Goal: Download file/media

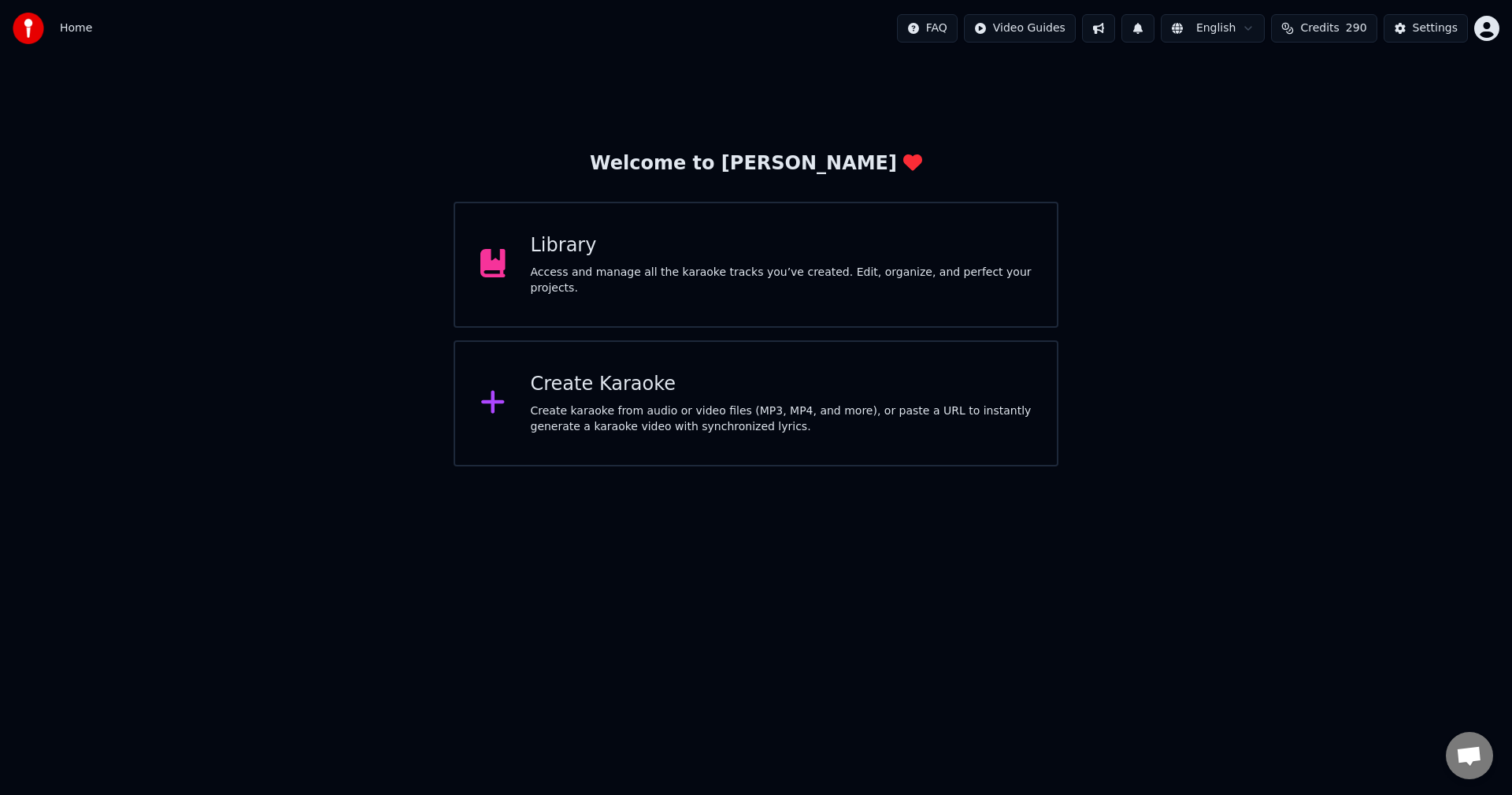
click at [835, 259] on div "Library" at bounding box center [782, 245] width 502 height 25
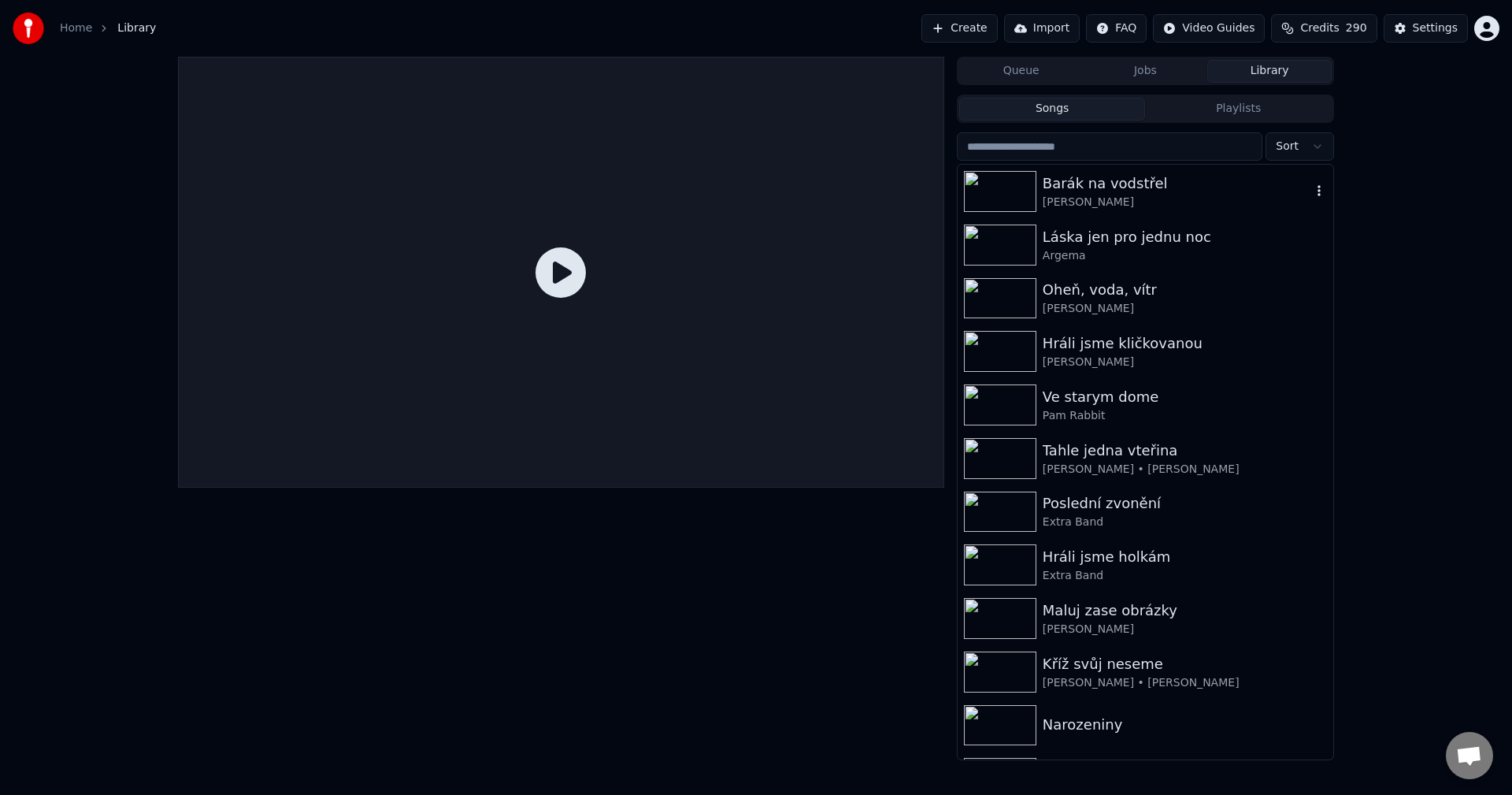
click at [1157, 202] on div "[PERSON_NAME]" at bounding box center [1177, 202] width 269 height 16
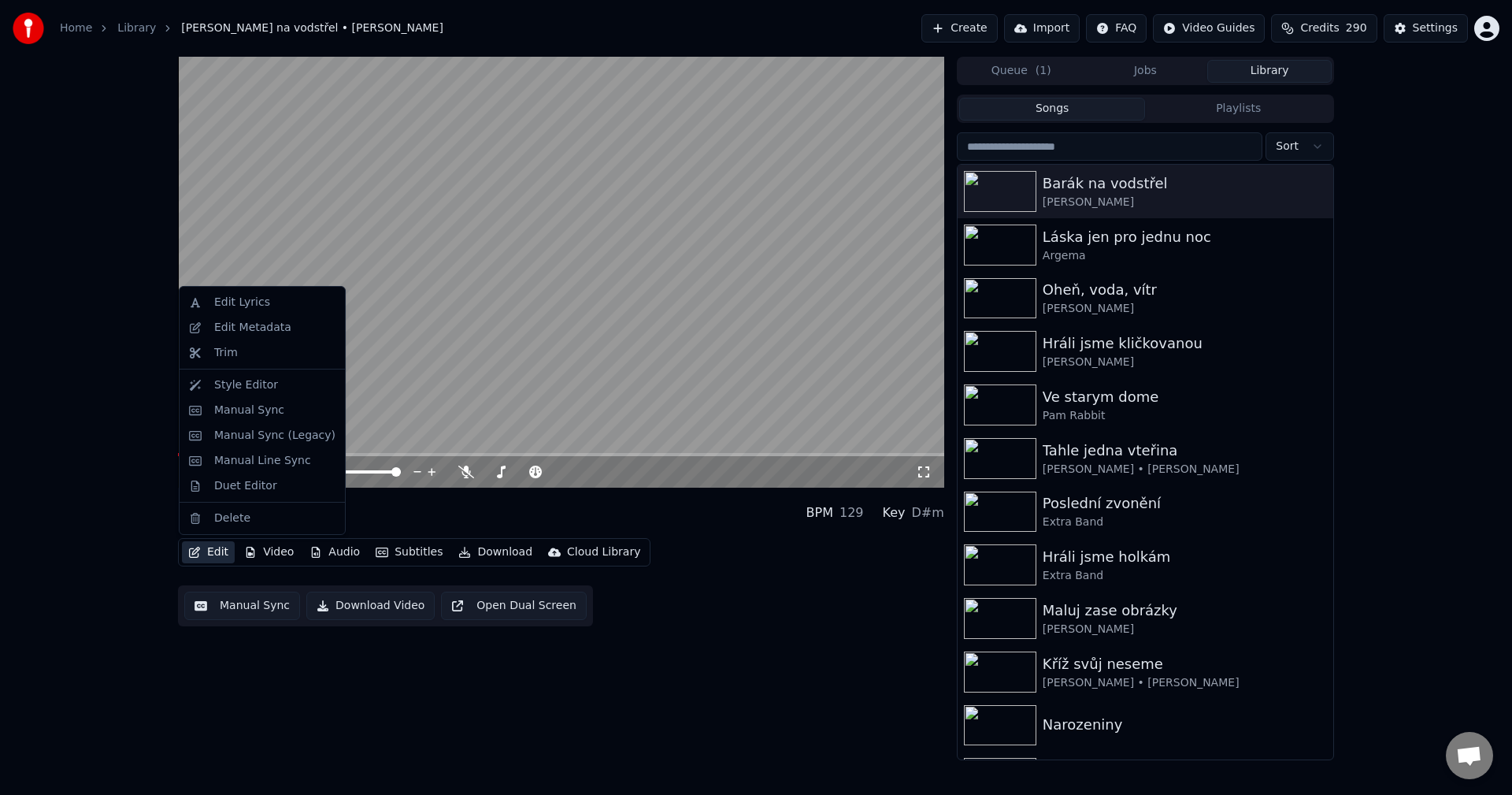
click at [200, 543] on button "Edit" at bounding box center [208, 552] width 52 height 22
click at [304, 325] on div "Edit Metadata" at bounding box center [275, 328] width 121 height 16
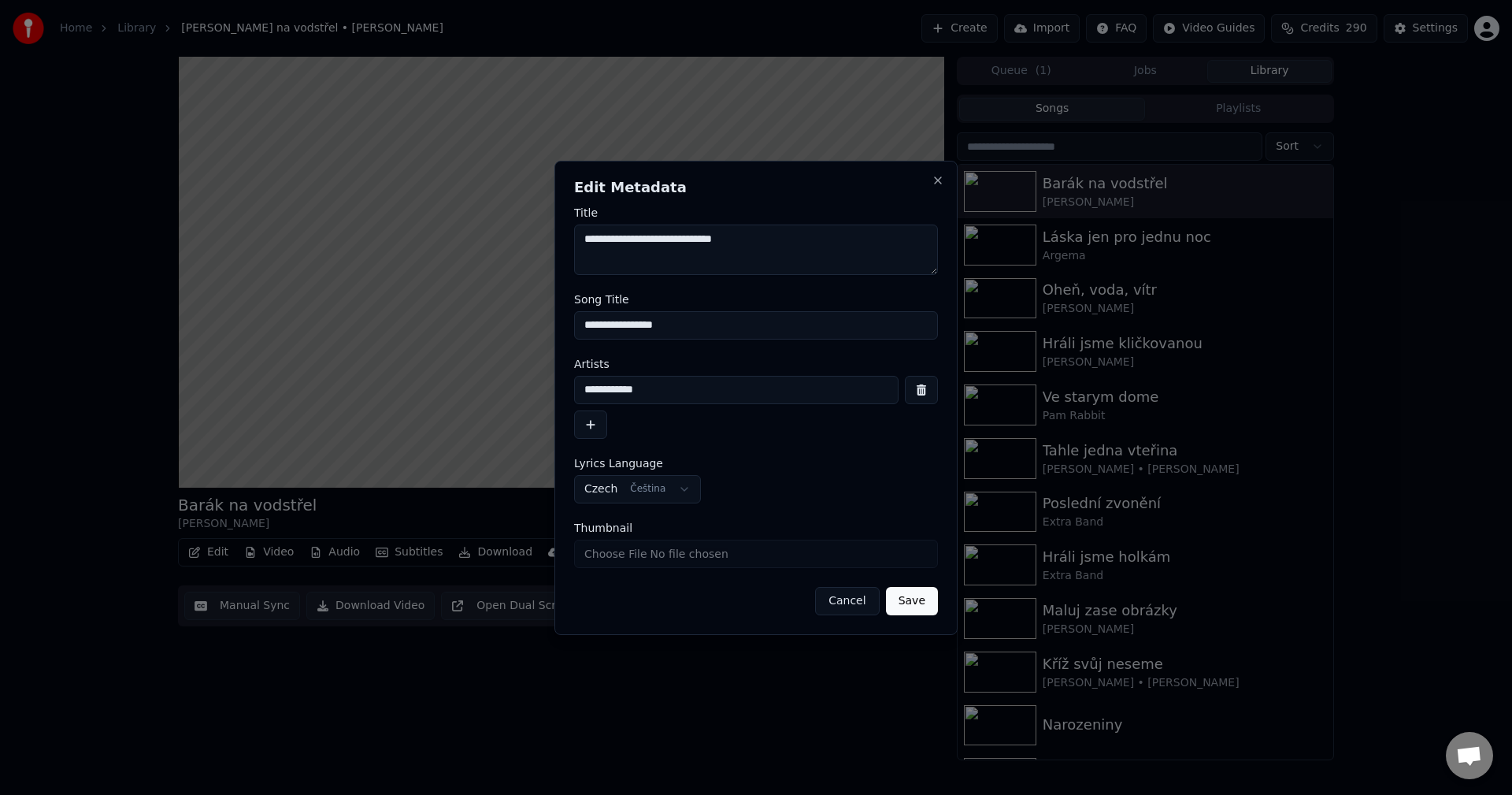
drag, startPoint x: 671, startPoint y: 393, endPoint x: 460, endPoint y: 406, distance: 211.4
click at [460, 406] on body "**********" at bounding box center [756, 398] width 1512 height 795
drag, startPoint x: 693, startPoint y: 316, endPoint x: 459, endPoint y: 338, distance: 235.0
click at [459, 338] on body "**********" at bounding box center [756, 398] width 1512 height 795
click at [941, 171] on div "**********" at bounding box center [756, 398] width 403 height 475
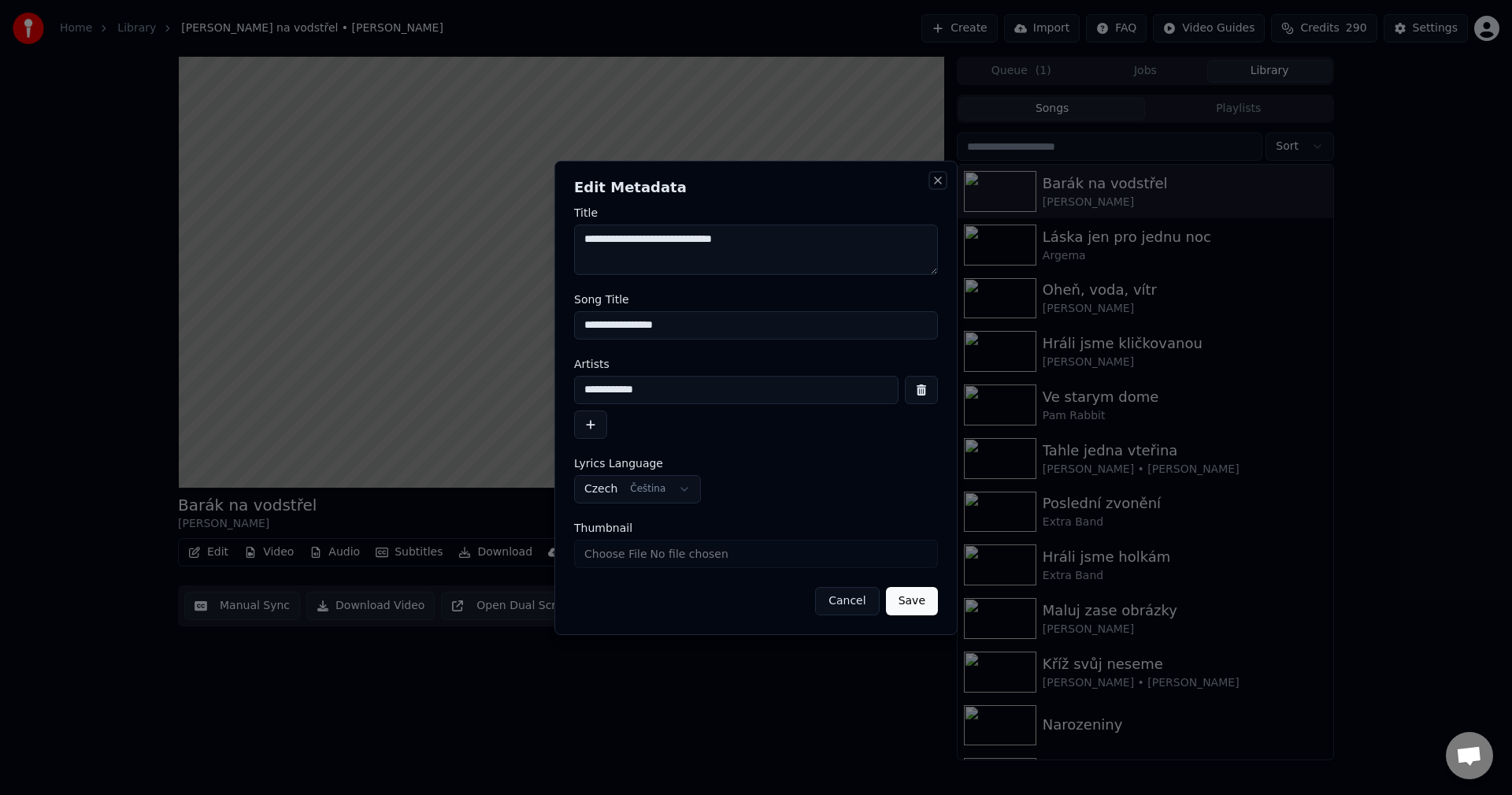
click at [939, 175] on button "Close" at bounding box center [938, 180] width 13 height 13
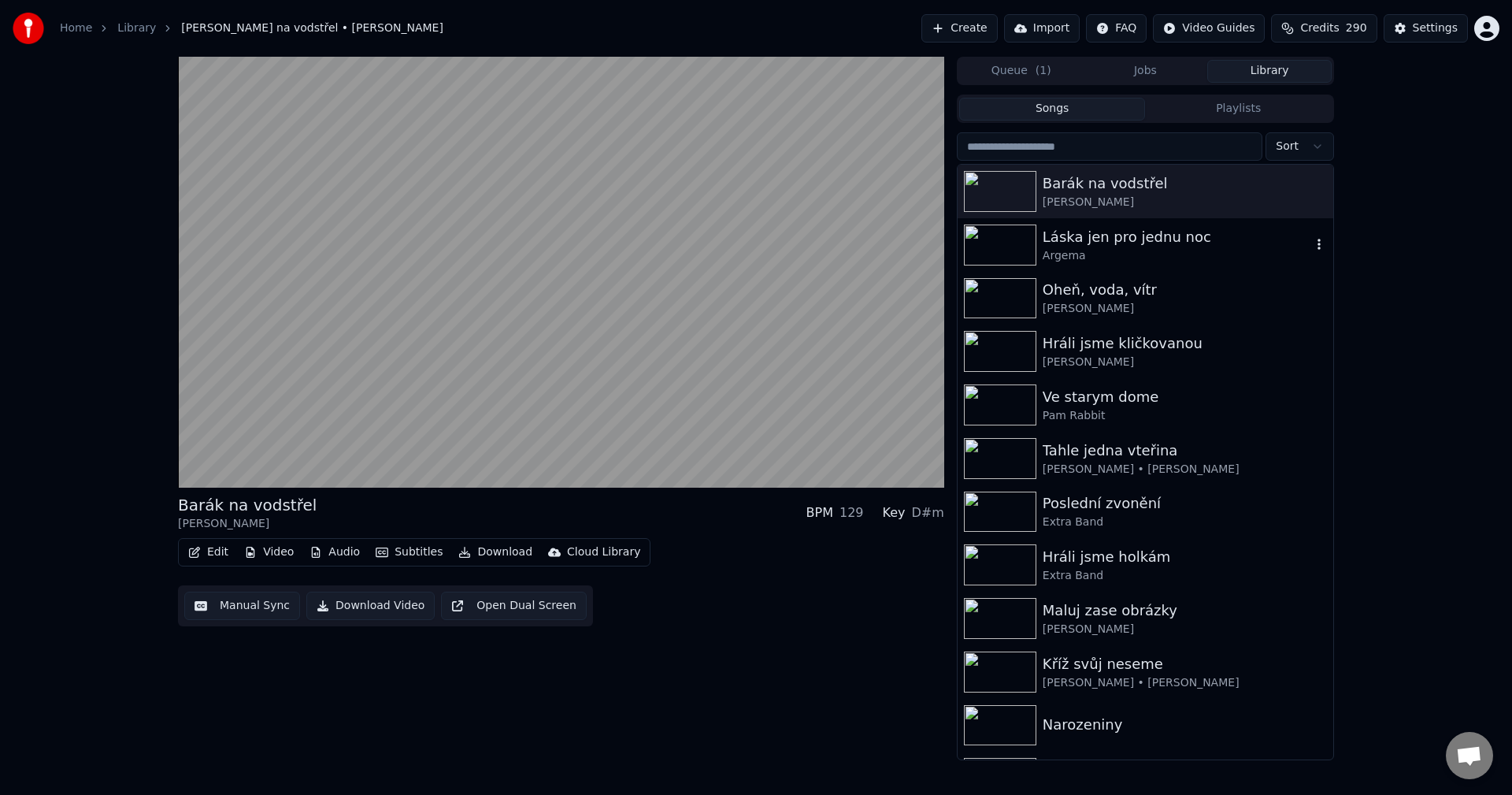
click at [1072, 249] on div "Argema" at bounding box center [1177, 256] width 269 height 16
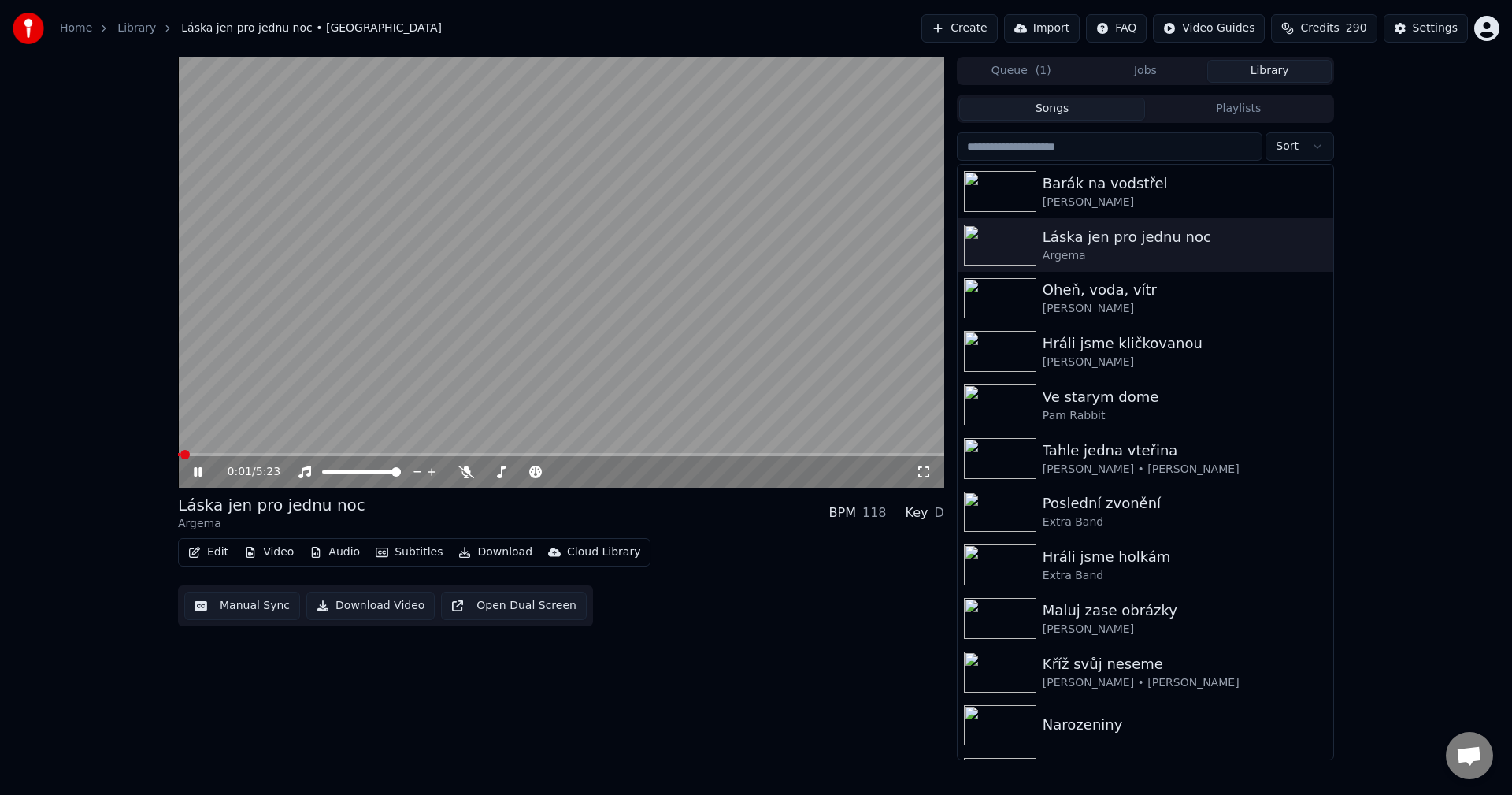
click at [195, 464] on div "0:01 / 5:23" at bounding box center [561, 471] width 754 height 16
click at [200, 469] on icon at bounding box center [198, 472] width 8 height 9
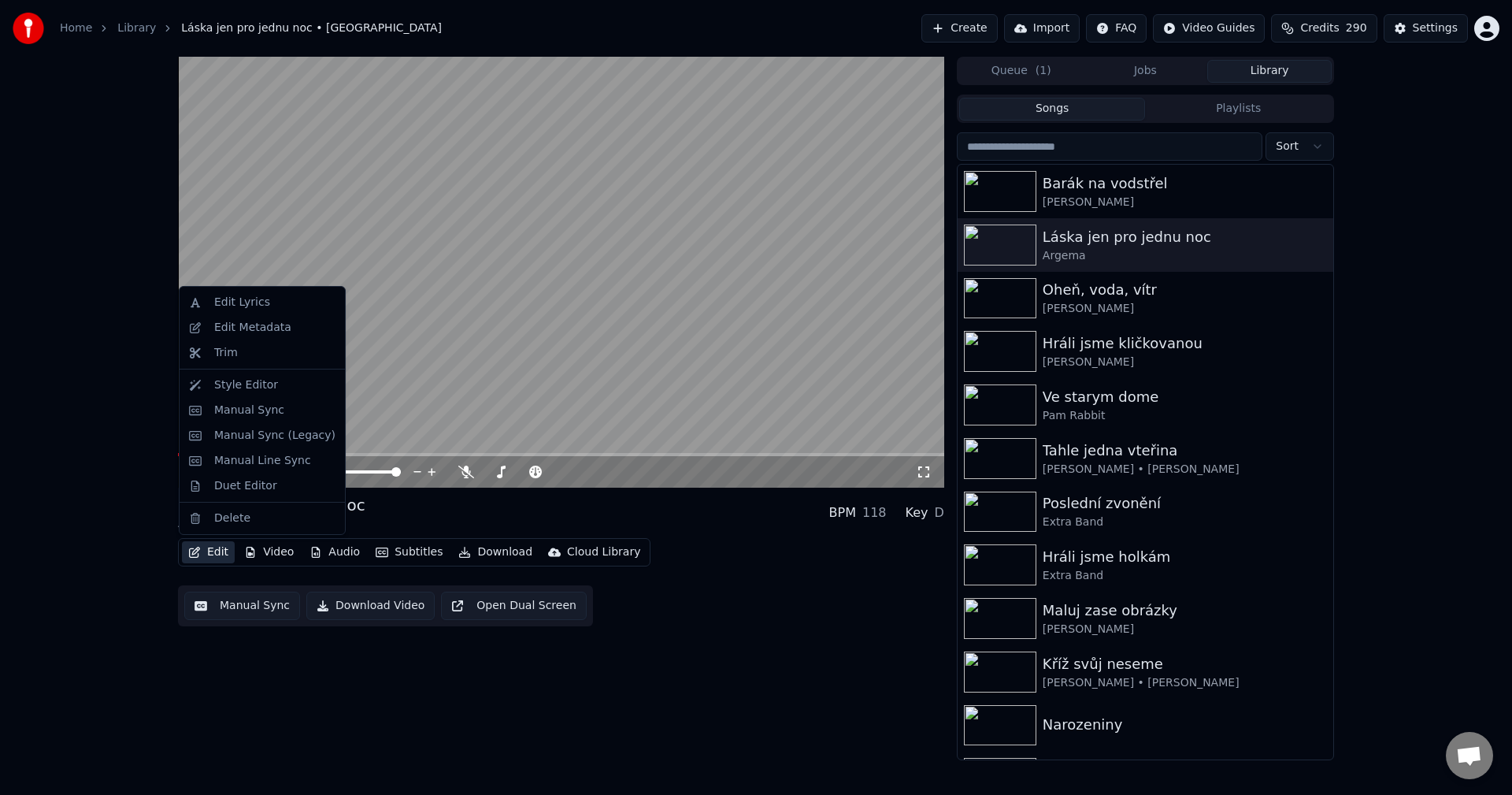
click at [227, 559] on button "Edit" at bounding box center [208, 552] width 52 height 22
click at [266, 334] on div "Edit Metadata" at bounding box center [253, 328] width 77 height 16
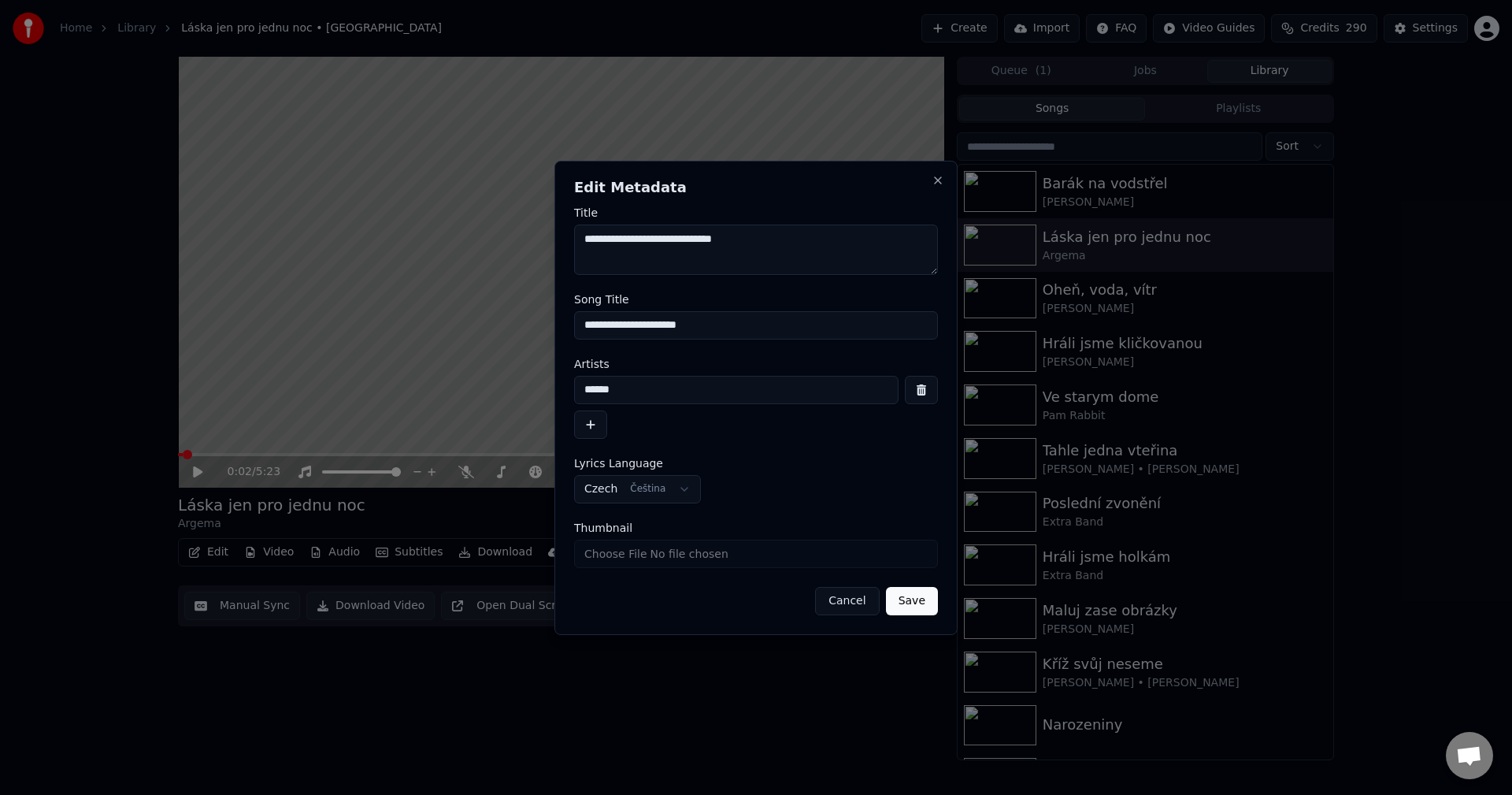
drag, startPoint x: 724, startPoint y: 338, endPoint x: 405, endPoint y: 339, distance: 319.0
click at [402, 338] on body "**********" at bounding box center [756, 398] width 1512 height 795
drag, startPoint x: 642, startPoint y: 398, endPoint x: 469, endPoint y: 395, distance: 173.0
click at [471, 394] on body "**********" at bounding box center [756, 398] width 1512 height 795
click at [941, 190] on div "**********" at bounding box center [756, 398] width 403 height 475
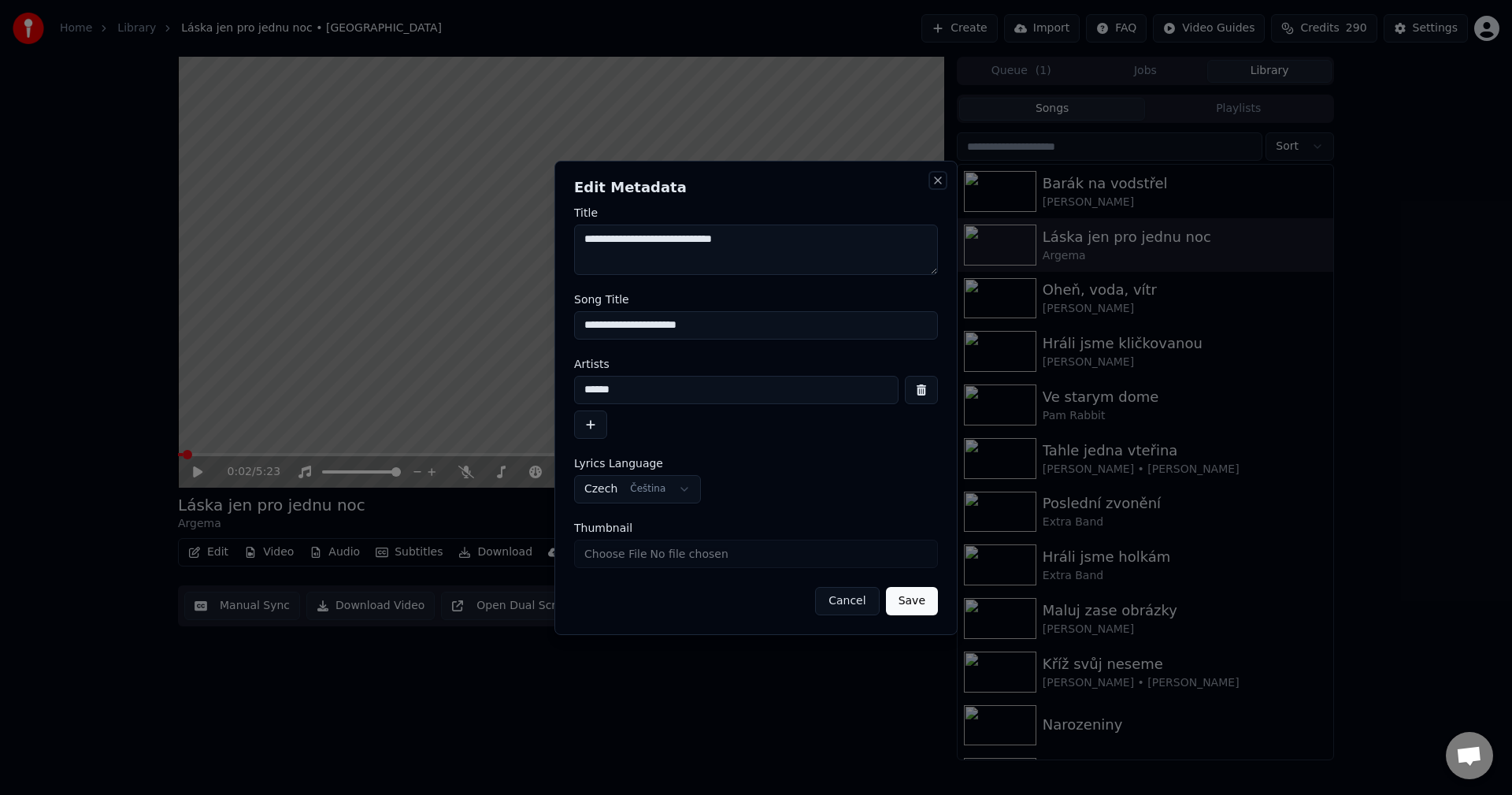
click at [934, 181] on button "Close" at bounding box center [938, 180] width 13 height 13
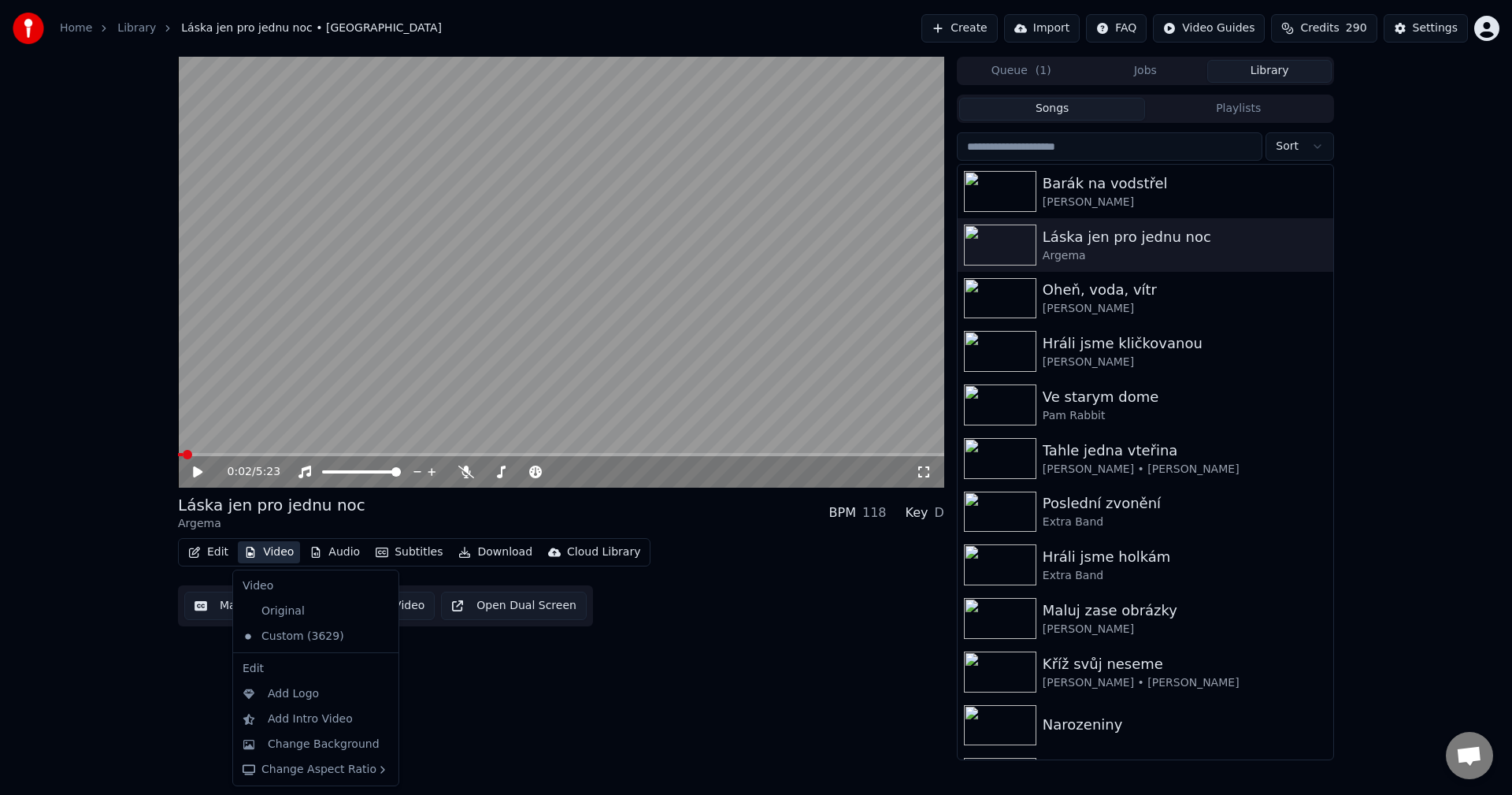
click at [259, 561] on button "Video" at bounding box center [269, 552] width 63 height 22
click at [277, 612] on div "Original" at bounding box center [304, 611] width 135 height 25
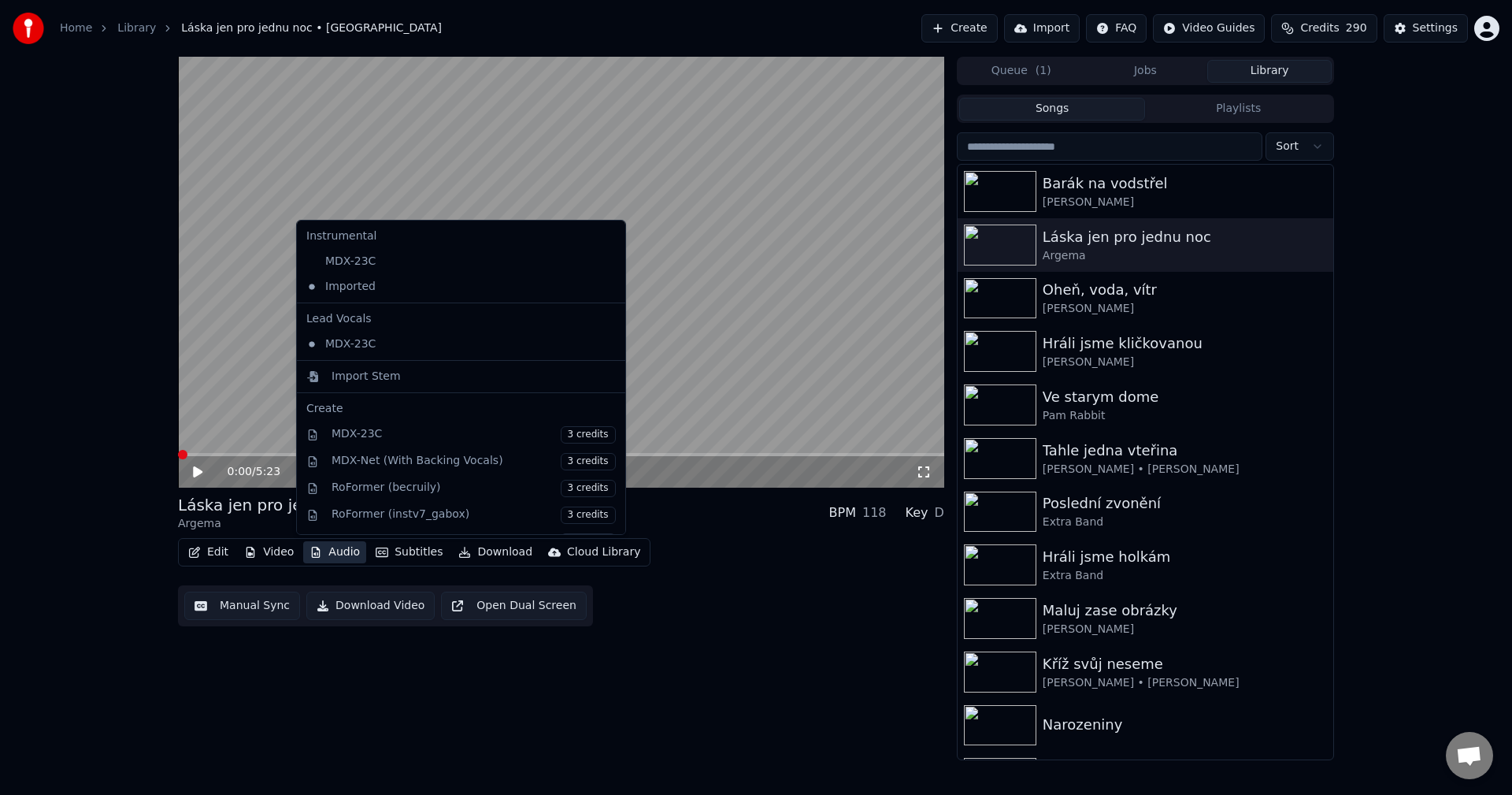
click at [350, 555] on button "Audio" at bounding box center [335, 552] width 63 height 22
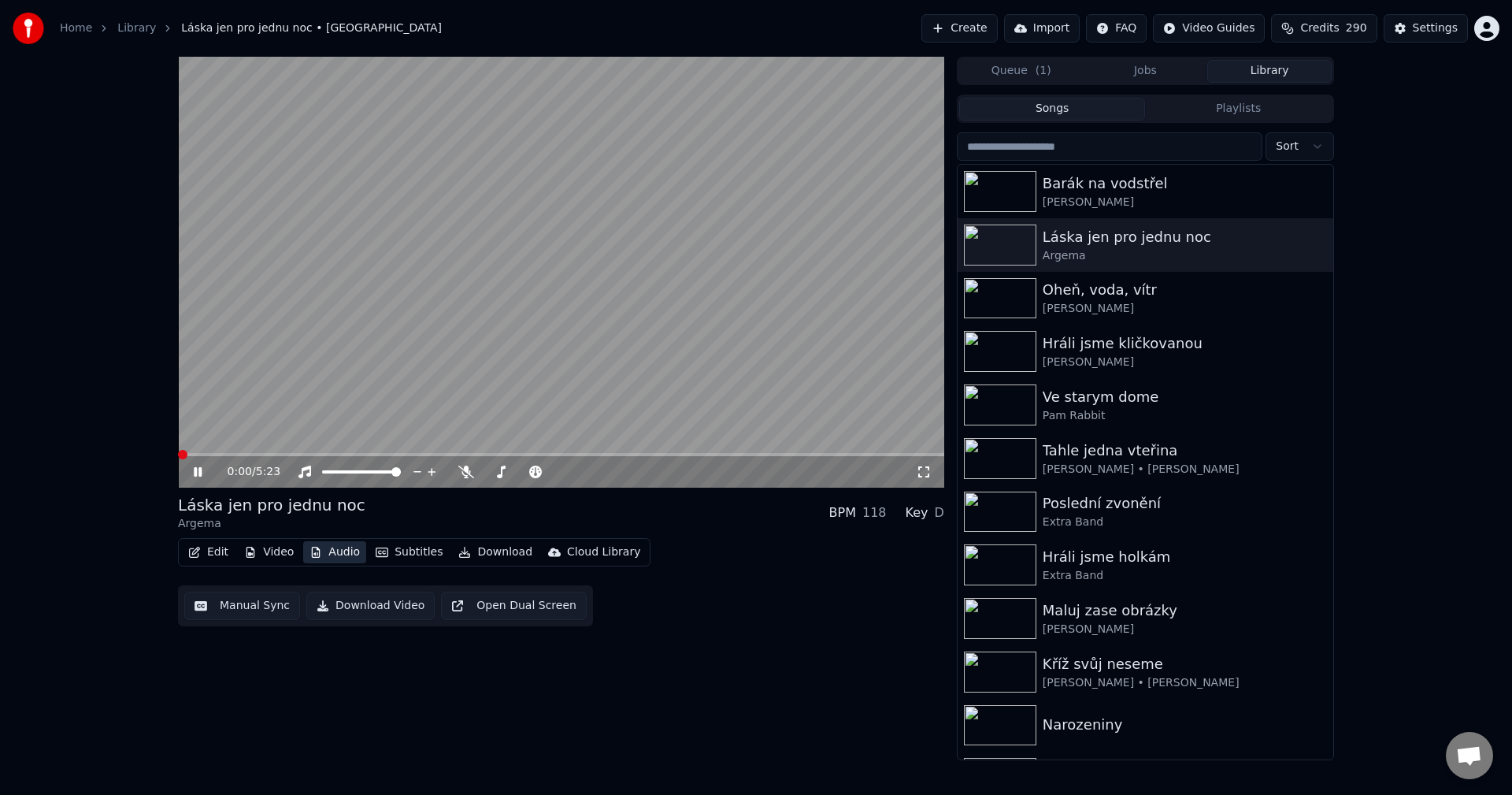
click at [350, 555] on button "Audio" at bounding box center [335, 552] width 63 height 22
click at [206, 475] on icon at bounding box center [209, 472] width 37 height 13
click at [498, 550] on button "Download" at bounding box center [496, 552] width 86 height 22
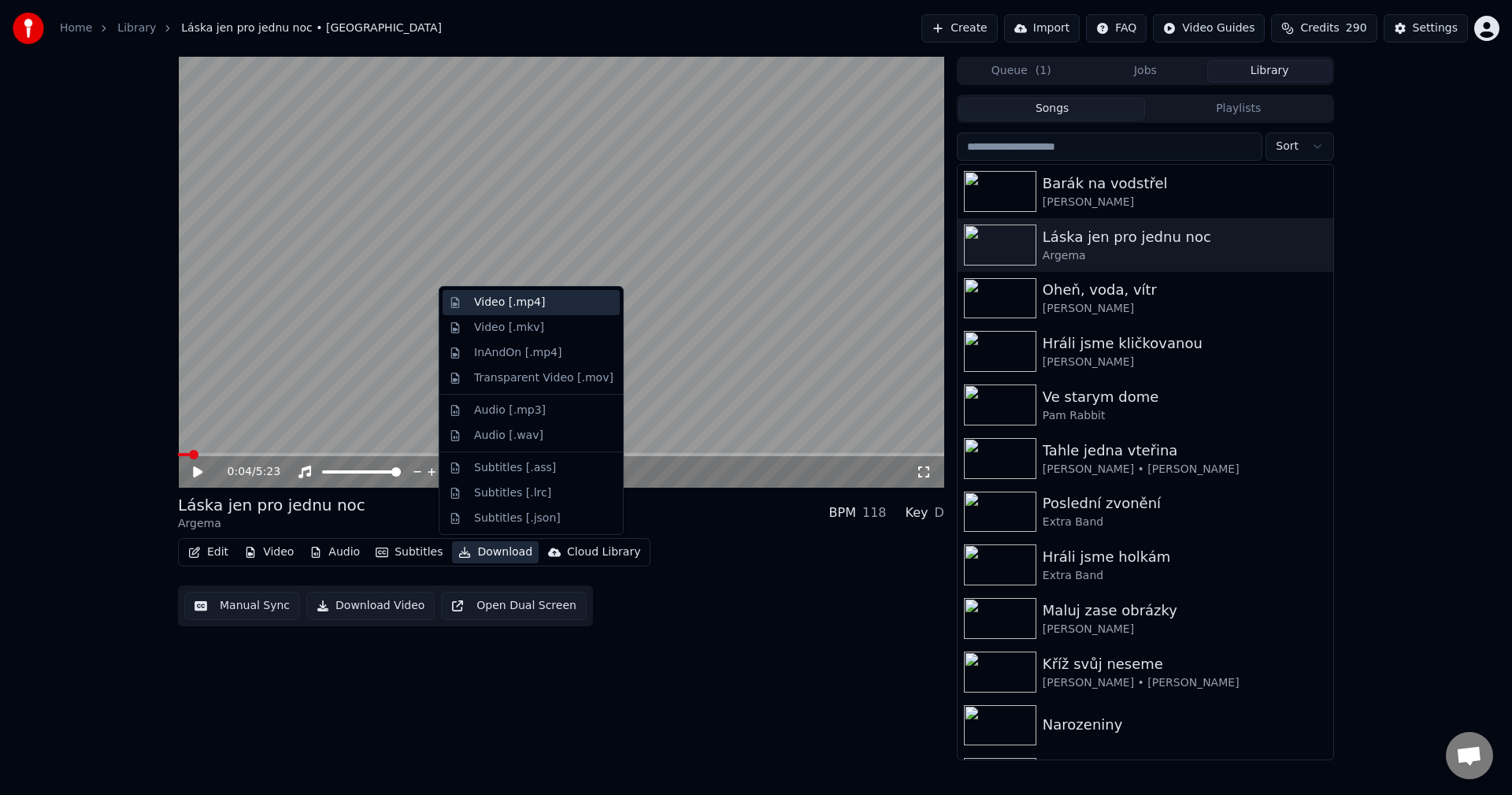
click at [513, 311] on div "Video [.mp4]" at bounding box center [531, 302] width 178 height 25
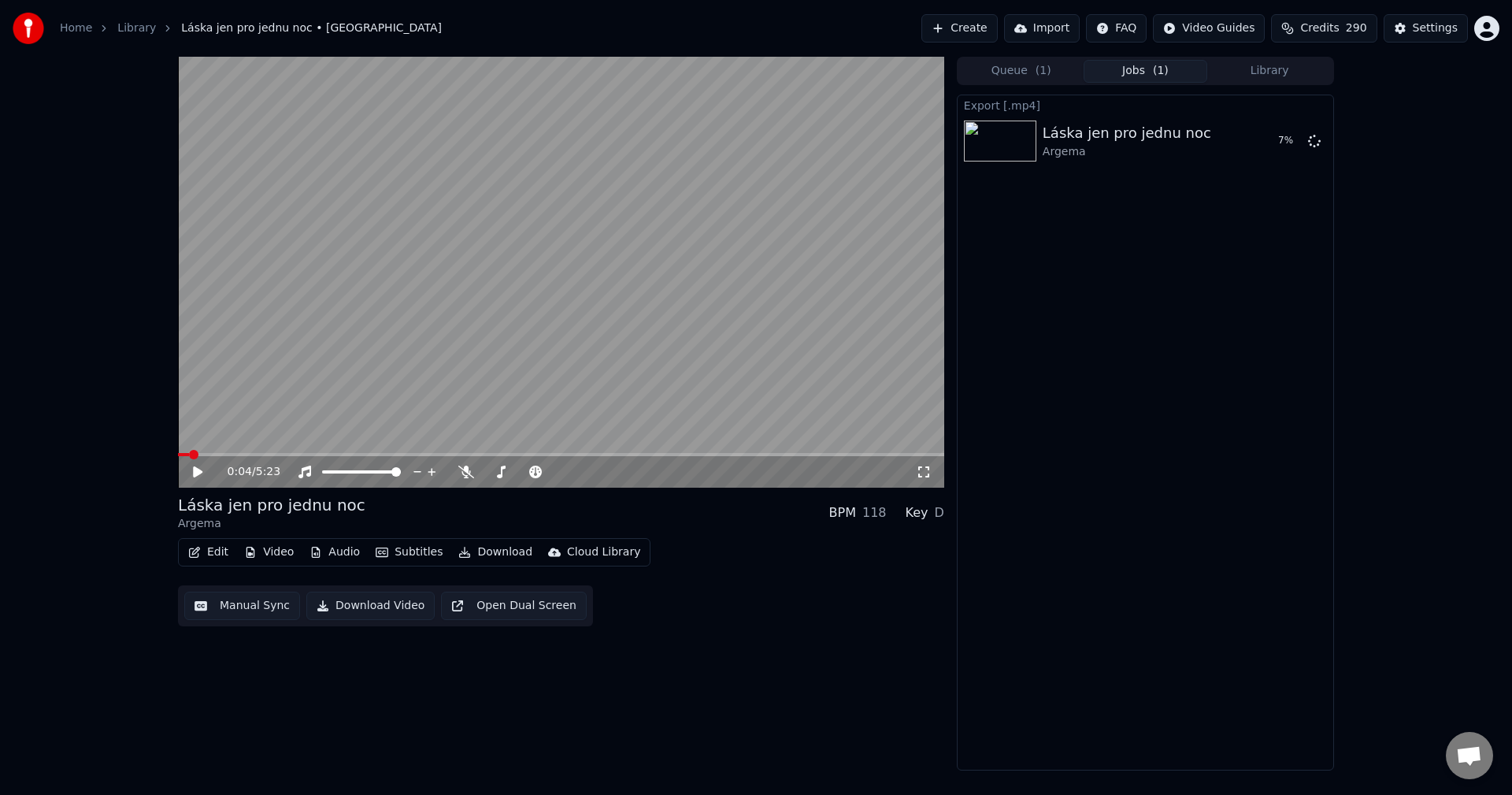
click at [221, 547] on button "Edit" at bounding box center [208, 552] width 52 height 22
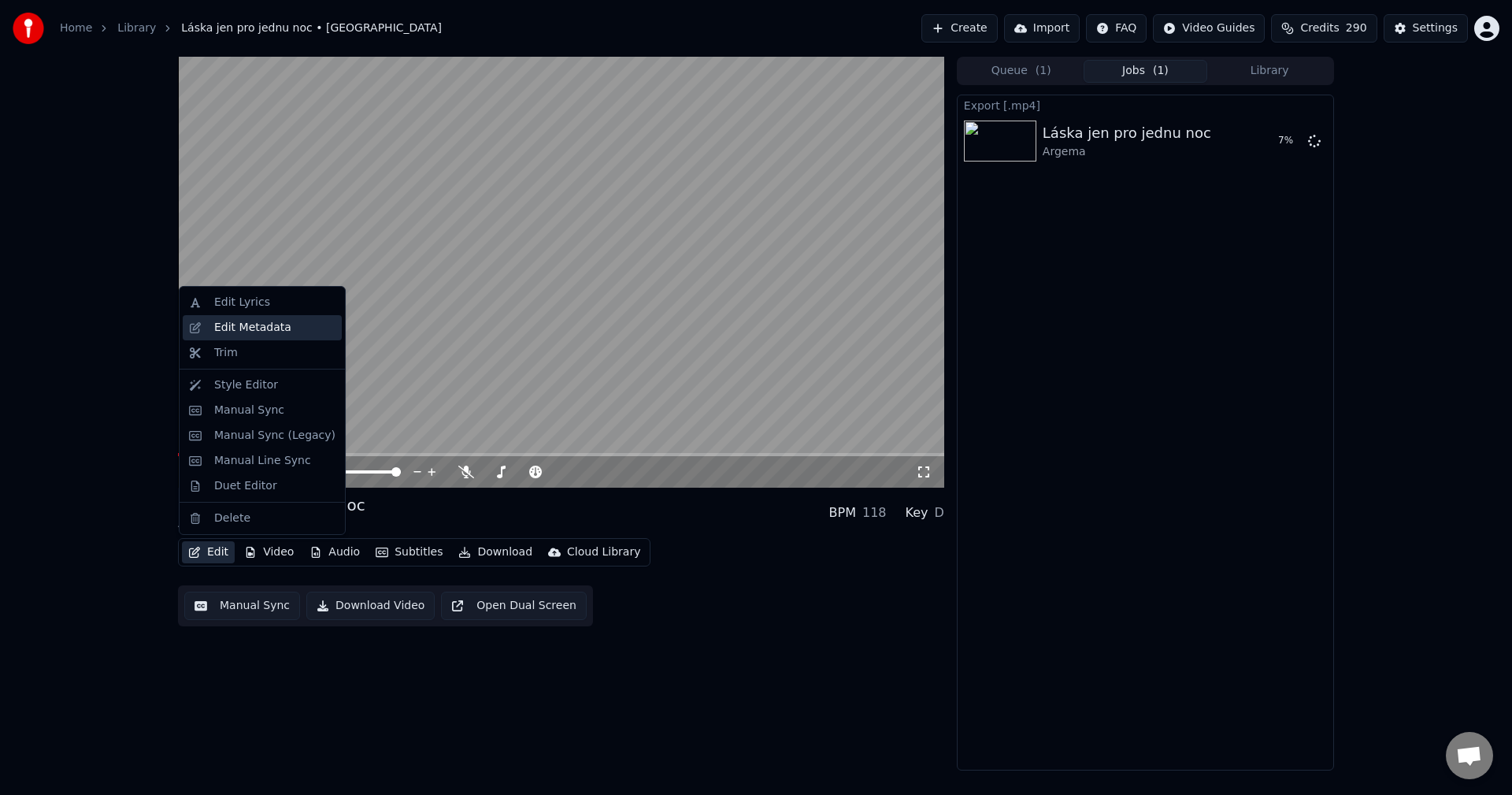
click at [263, 332] on div "Edit Metadata" at bounding box center [253, 328] width 77 height 16
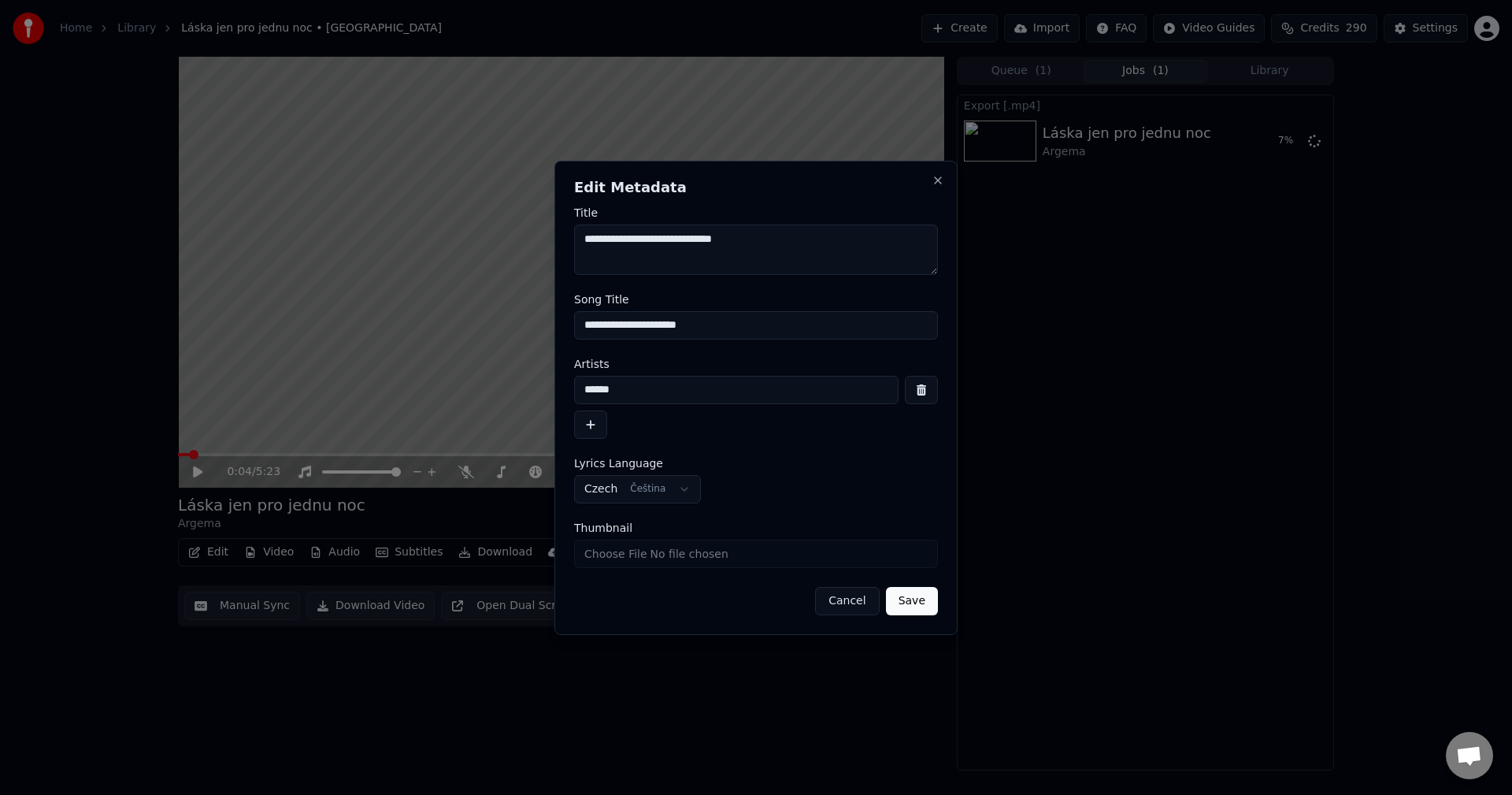
drag, startPoint x: 725, startPoint y: 328, endPoint x: 459, endPoint y: 329, distance: 266.0
click at [454, 320] on body "**********" at bounding box center [756, 398] width 1512 height 795
click at [934, 179] on button "Close" at bounding box center [938, 180] width 13 height 13
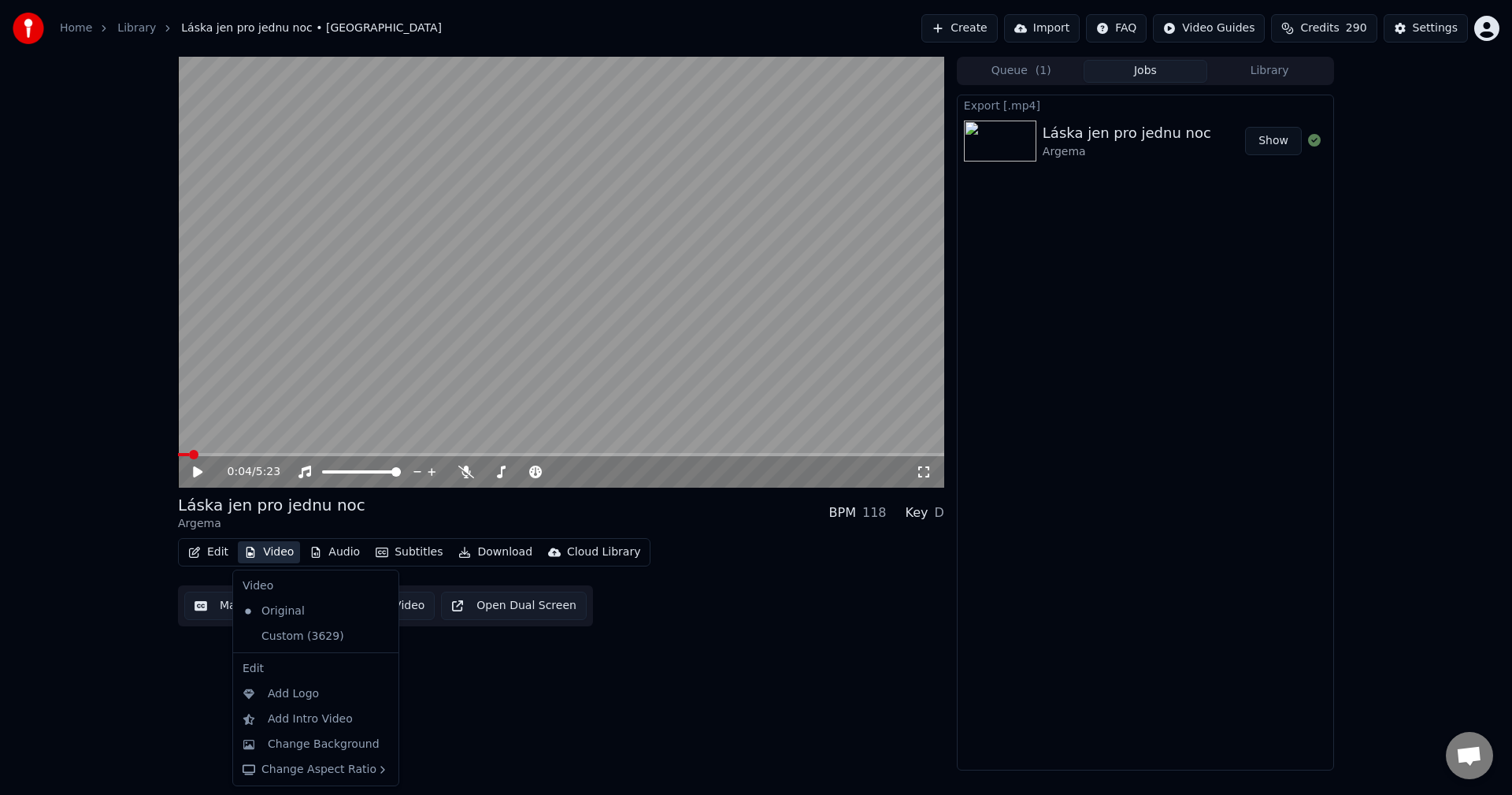
click at [262, 558] on button "Video" at bounding box center [269, 552] width 63 height 22
click at [292, 630] on div "Custom (3629)" at bounding box center [304, 636] width 135 height 25
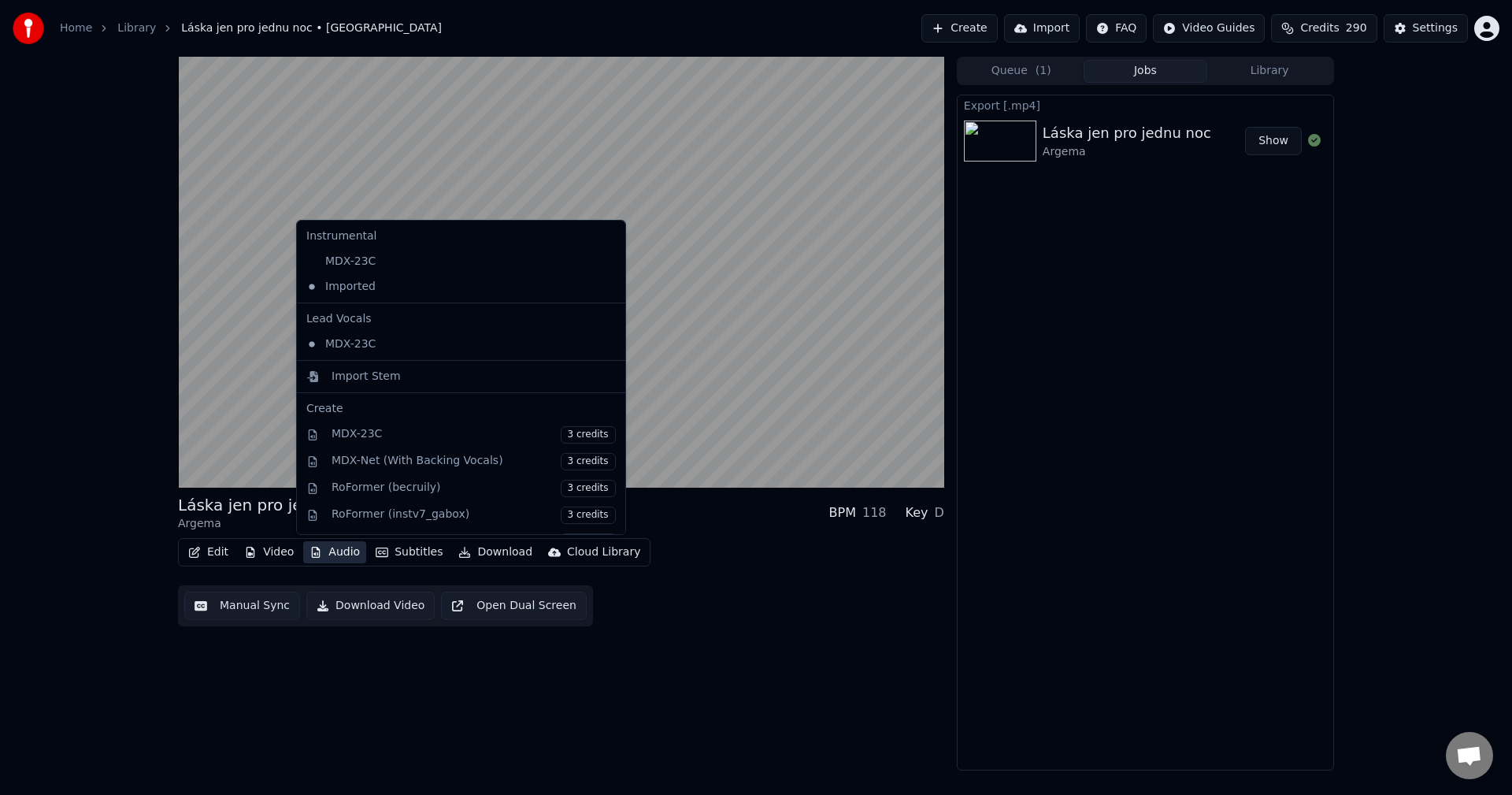
click at [337, 554] on button "Audio" at bounding box center [335, 552] width 63 height 22
click at [379, 266] on div "MDX-23C" at bounding box center [449, 261] width 299 height 25
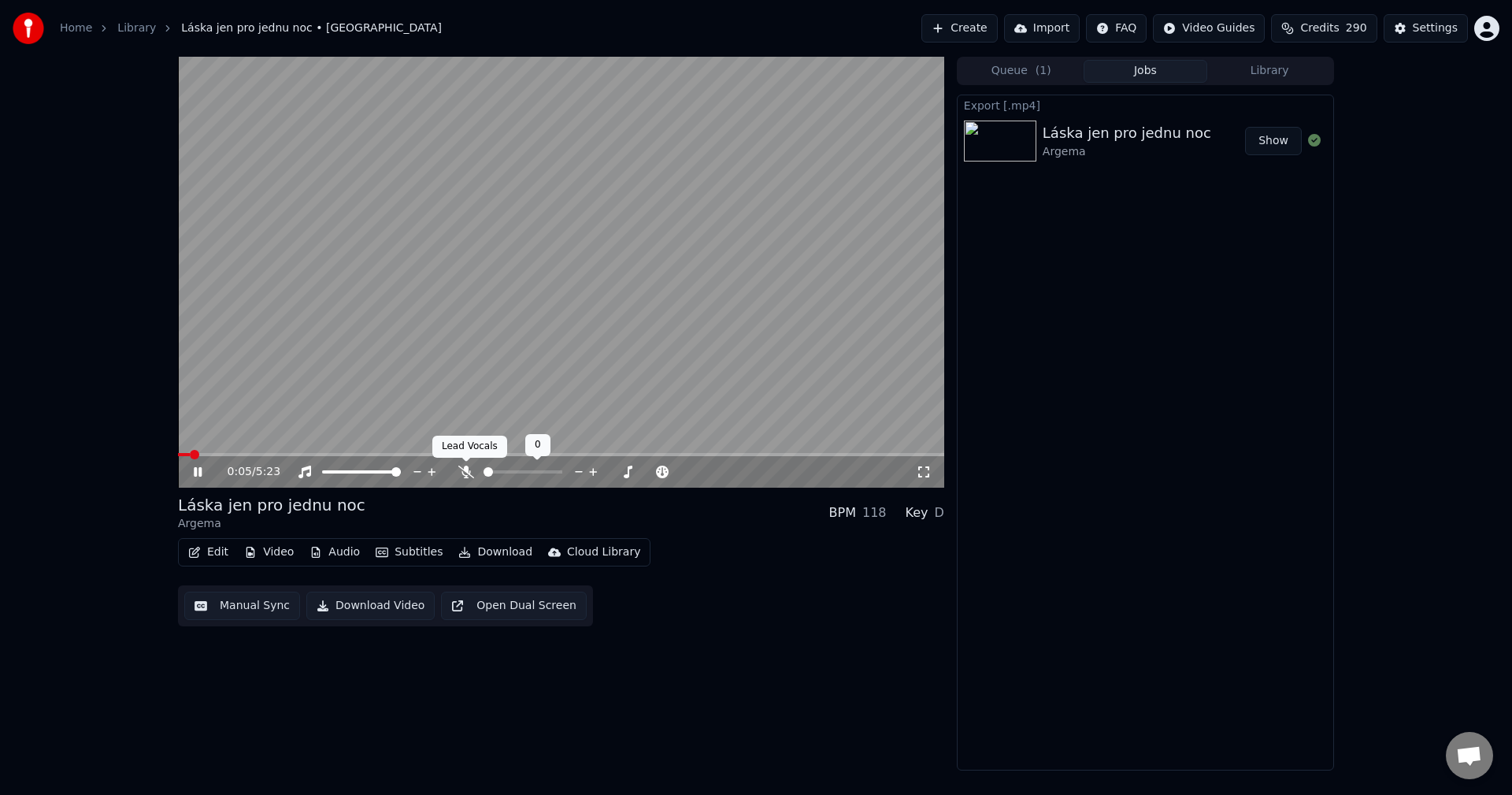
click at [459, 471] on icon at bounding box center [465, 472] width 16 height 13
click at [199, 469] on icon at bounding box center [209, 472] width 37 height 13
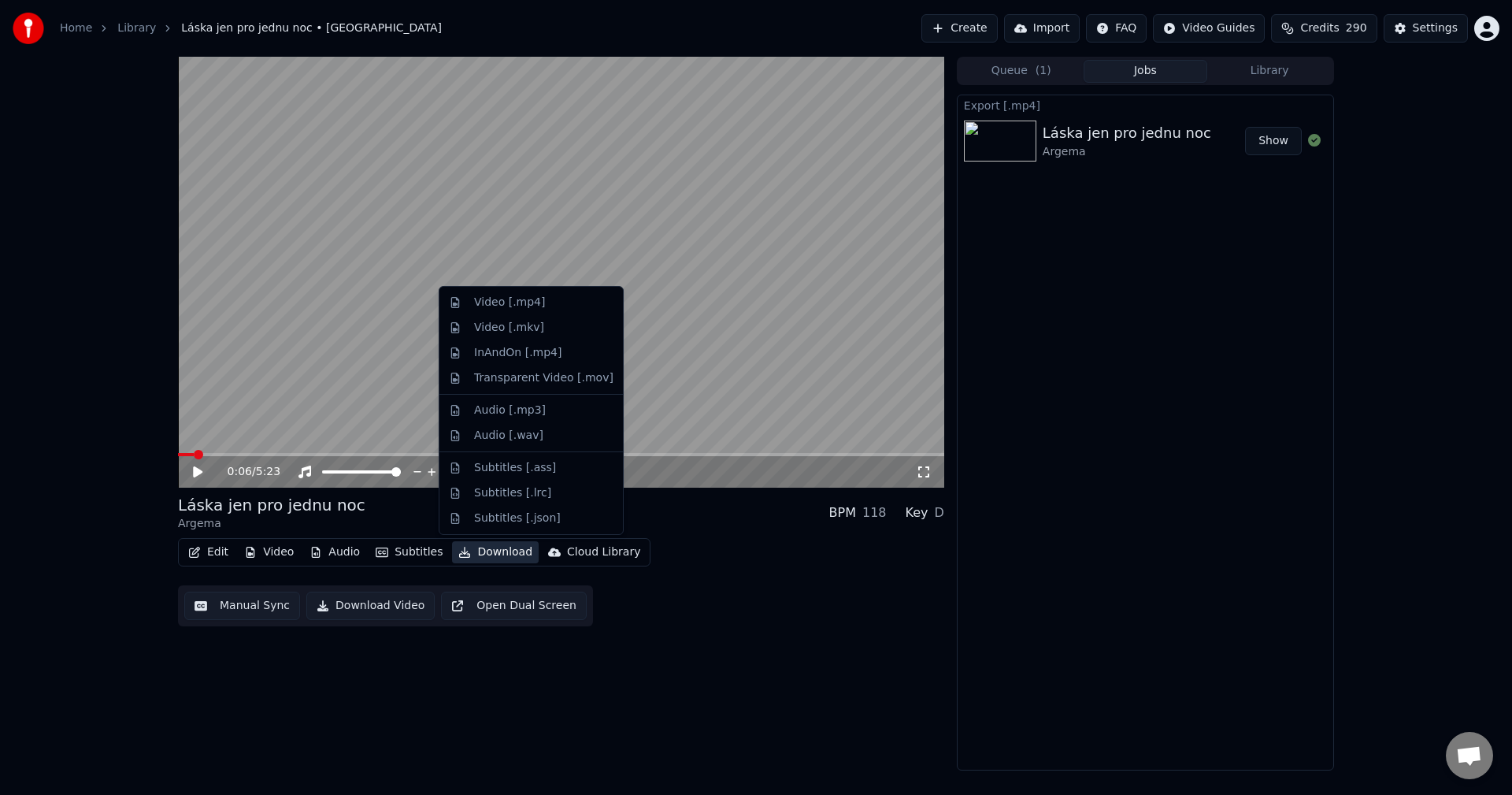
click at [480, 548] on button "Download" at bounding box center [496, 552] width 86 height 22
click at [534, 294] on div "Video [.mp4]" at bounding box center [531, 302] width 178 height 25
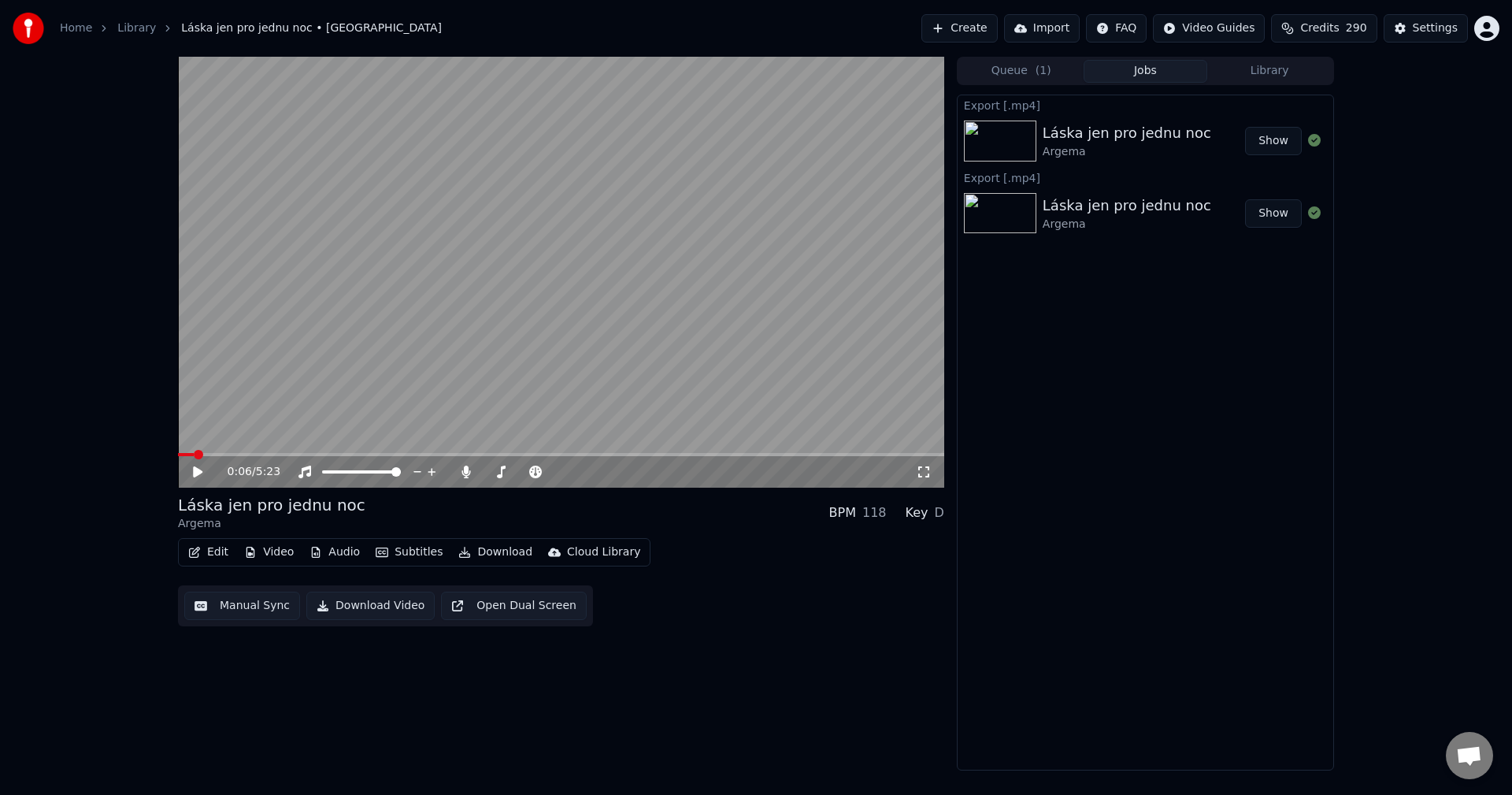
click at [1244, 85] on div "Queue ( 1 ) Jobs Library Export [.mp4] Láska jen pro jednu noc Argema Show Expo…" at bounding box center [1146, 414] width 377 height 714
click at [1255, 77] on button "Library" at bounding box center [1269, 71] width 124 height 23
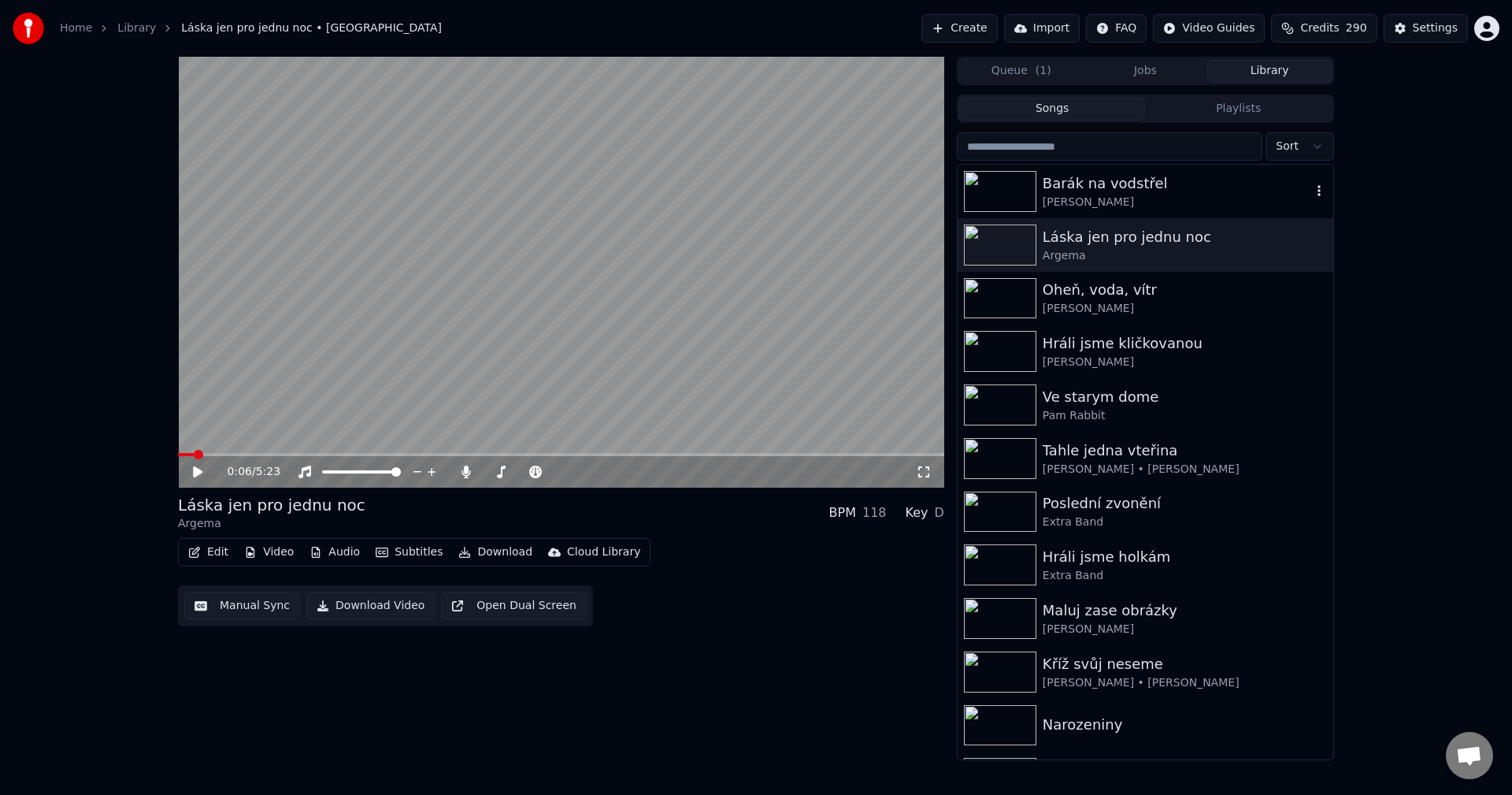
click at [1127, 193] on div "Barák na vodstřel" at bounding box center [1177, 184] width 269 height 22
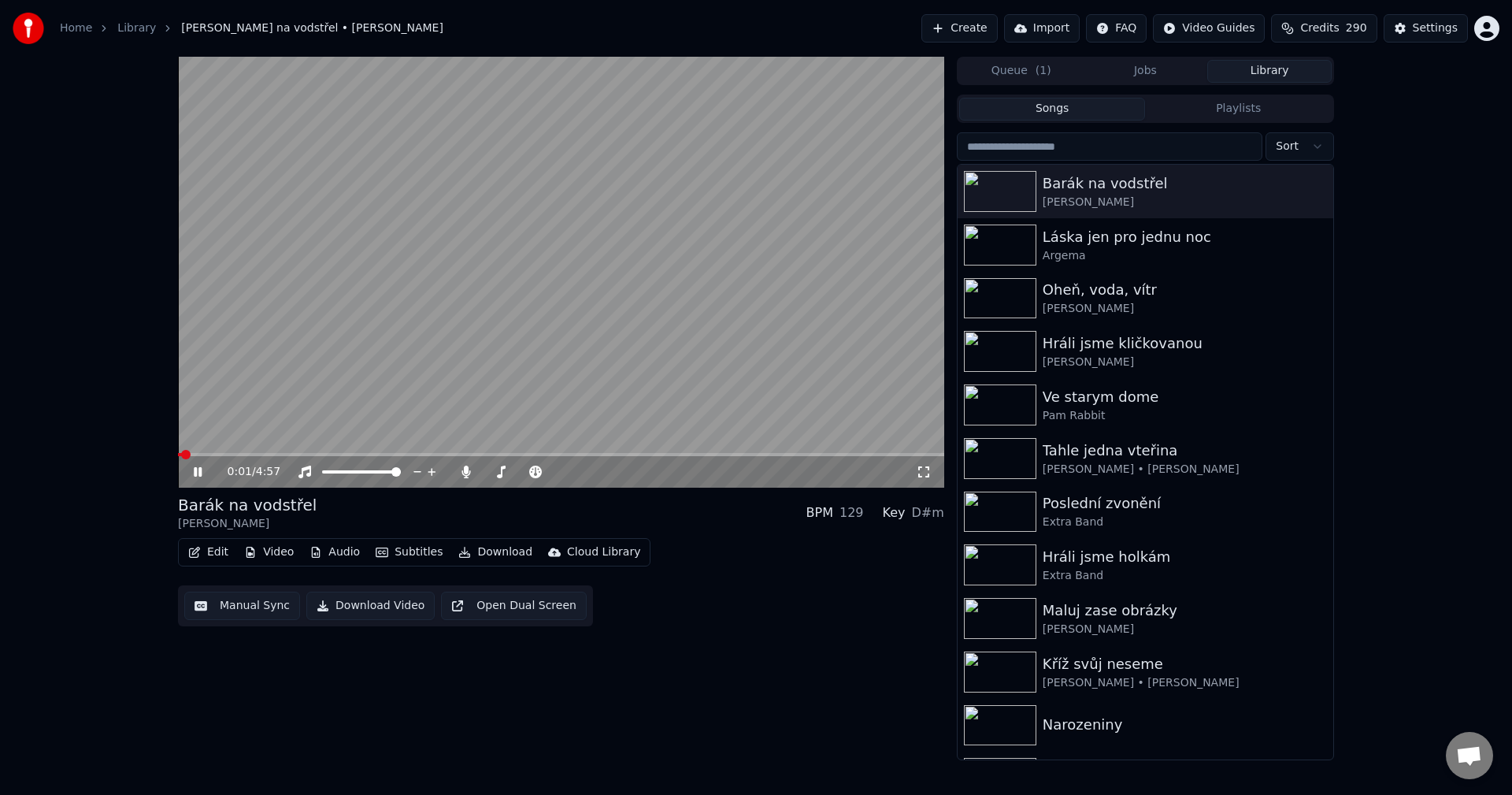
click at [197, 469] on icon at bounding box center [198, 472] width 8 height 9
click at [212, 554] on button "Edit" at bounding box center [208, 552] width 52 height 22
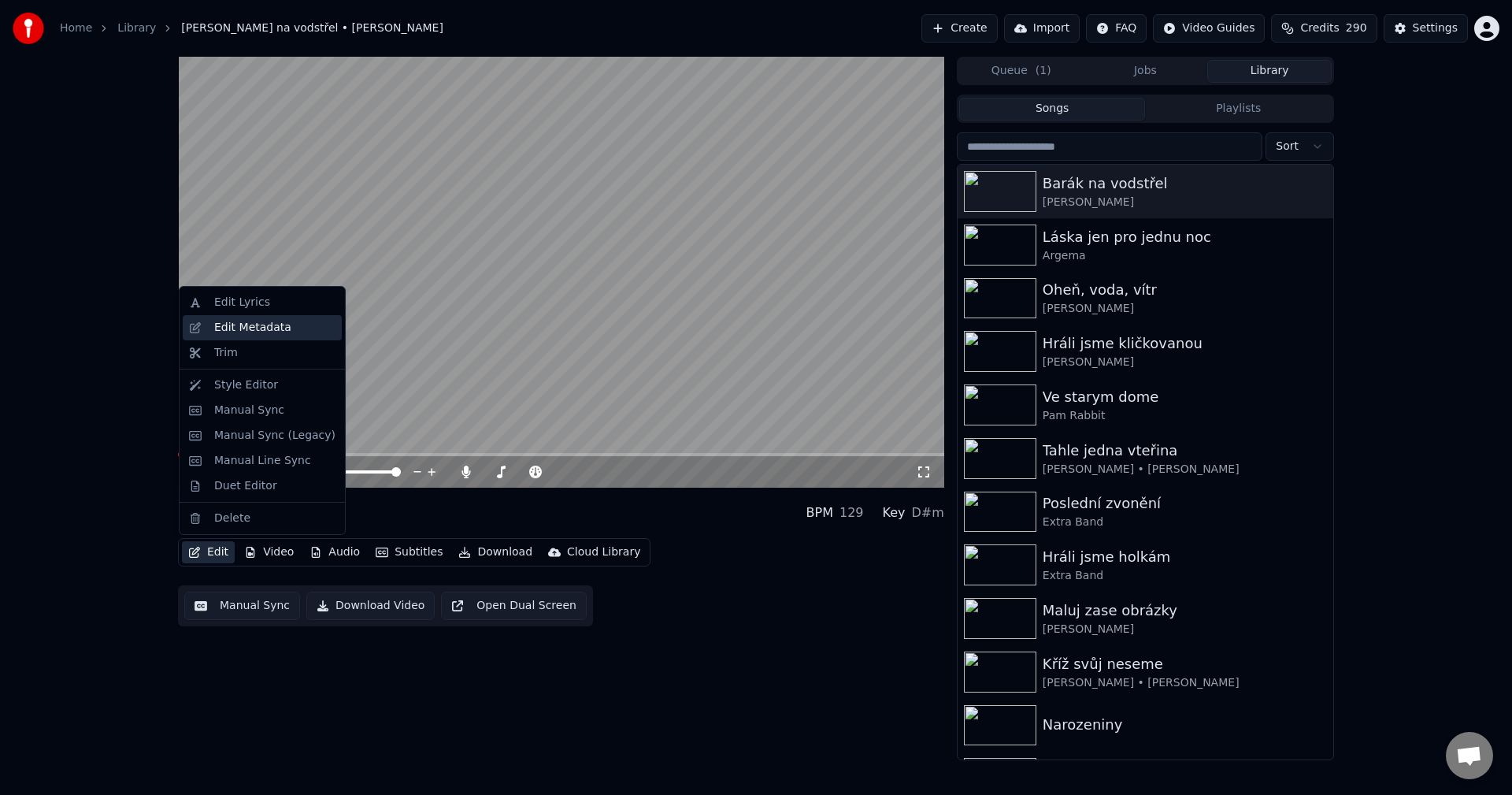
click at [248, 333] on div "Edit Metadata" at bounding box center [253, 328] width 77 height 16
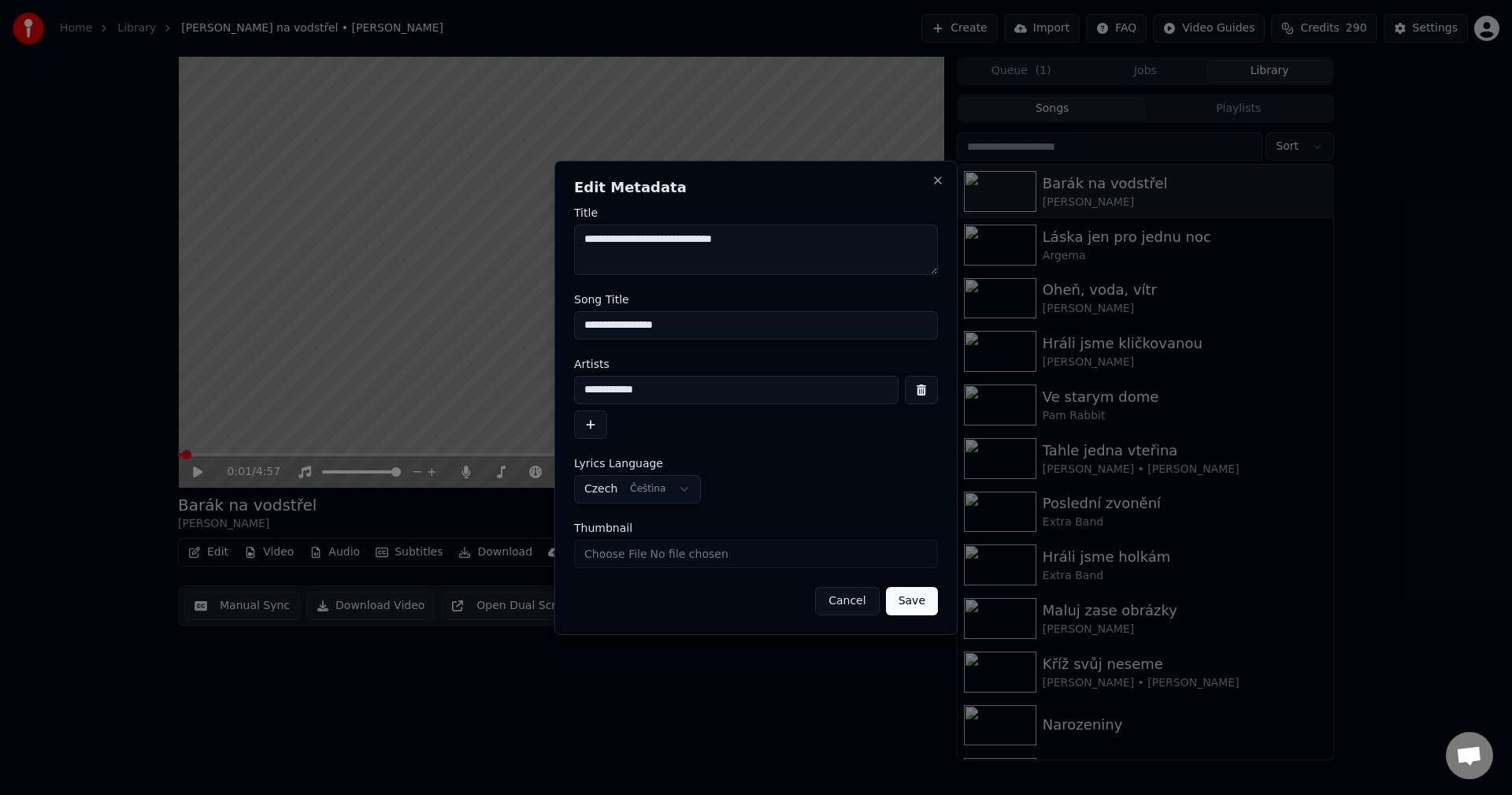
drag, startPoint x: 699, startPoint y: 402, endPoint x: 290, endPoint y: 402, distance: 409.0
click at [315, 403] on body "**********" at bounding box center [756, 398] width 1512 height 795
drag, startPoint x: 732, startPoint y: 332, endPoint x: 451, endPoint y: 343, distance: 281.2
click at [455, 342] on body "**********" at bounding box center [756, 398] width 1512 height 795
click at [941, 173] on div "**********" at bounding box center [756, 398] width 403 height 475
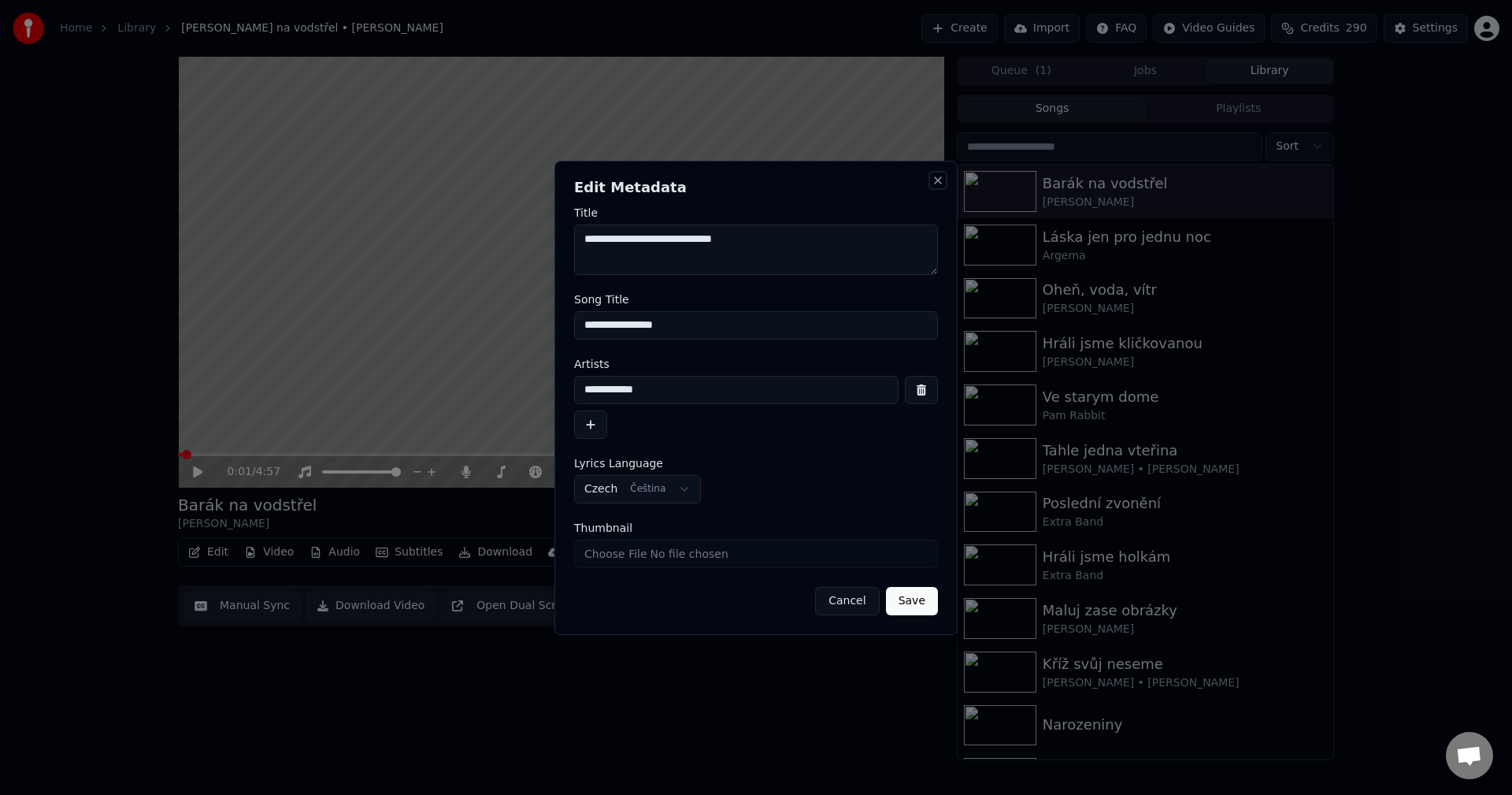
click at [934, 183] on button "Close" at bounding box center [938, 180] width 13 height 13
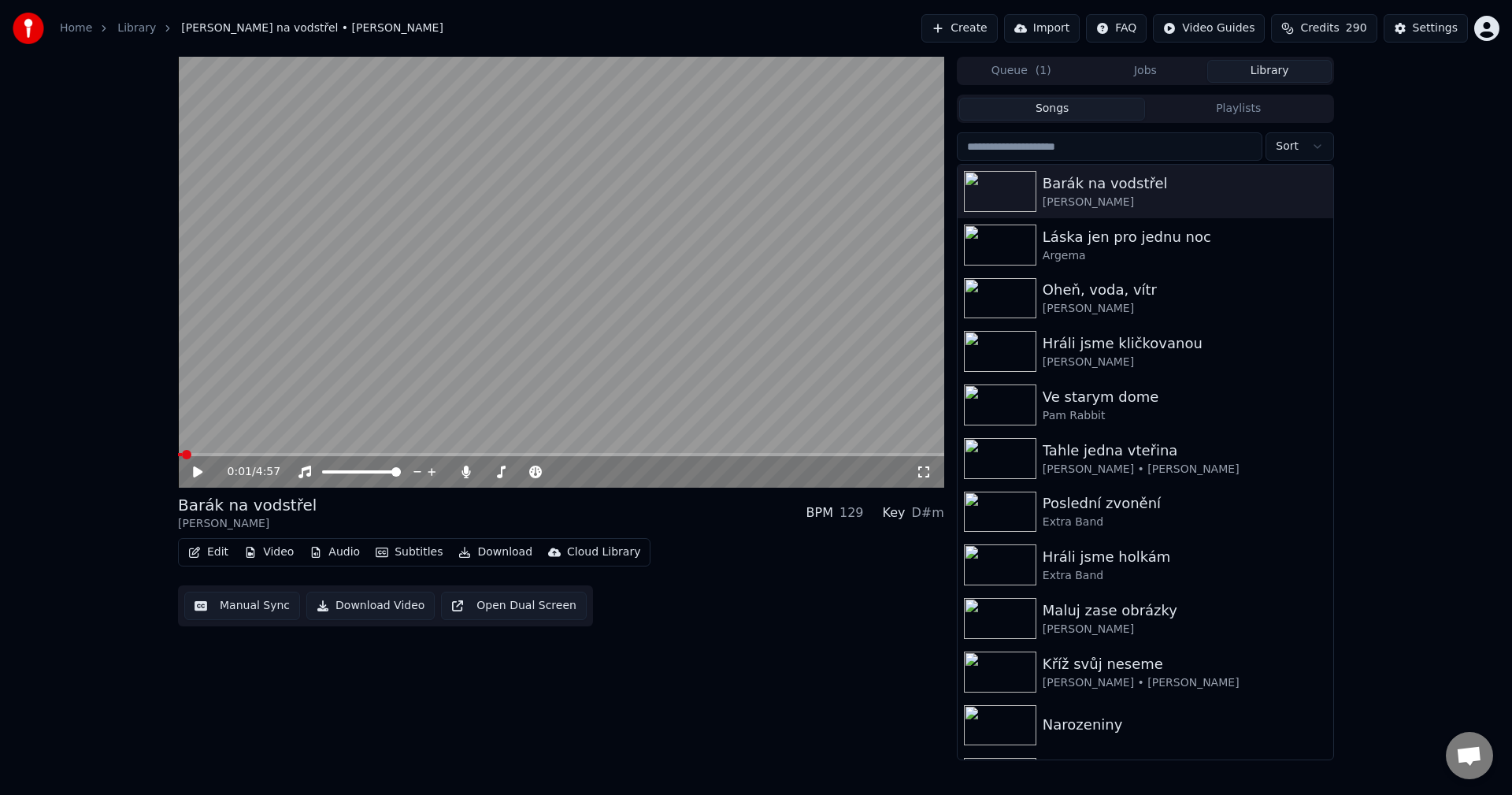
click at [263, 552] on button "Video" at bounding box center [269, 552] width 63 height 22
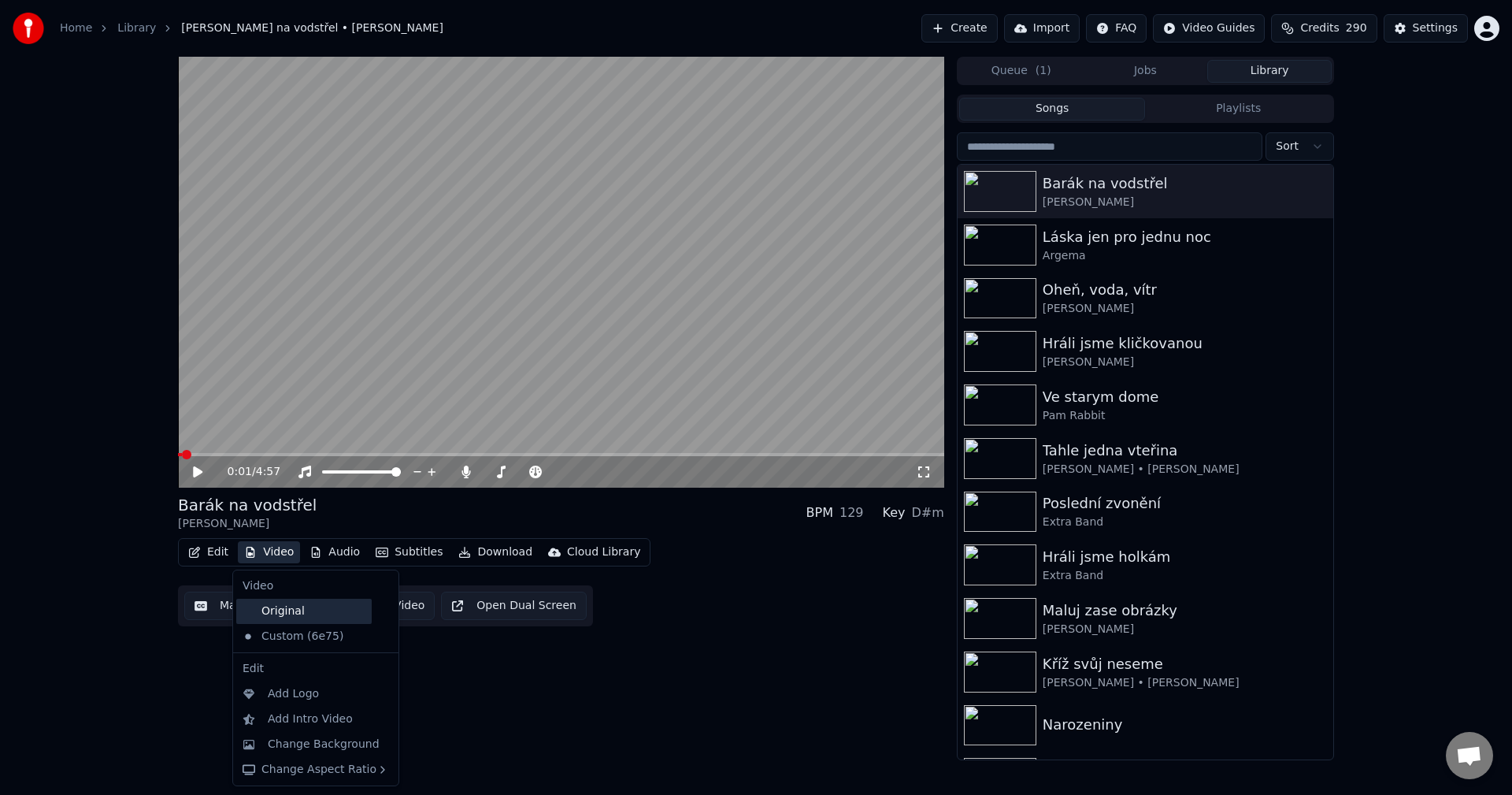
click at [259, 612] on div "Original" at bounding box center [304, 611] width 135 height 25
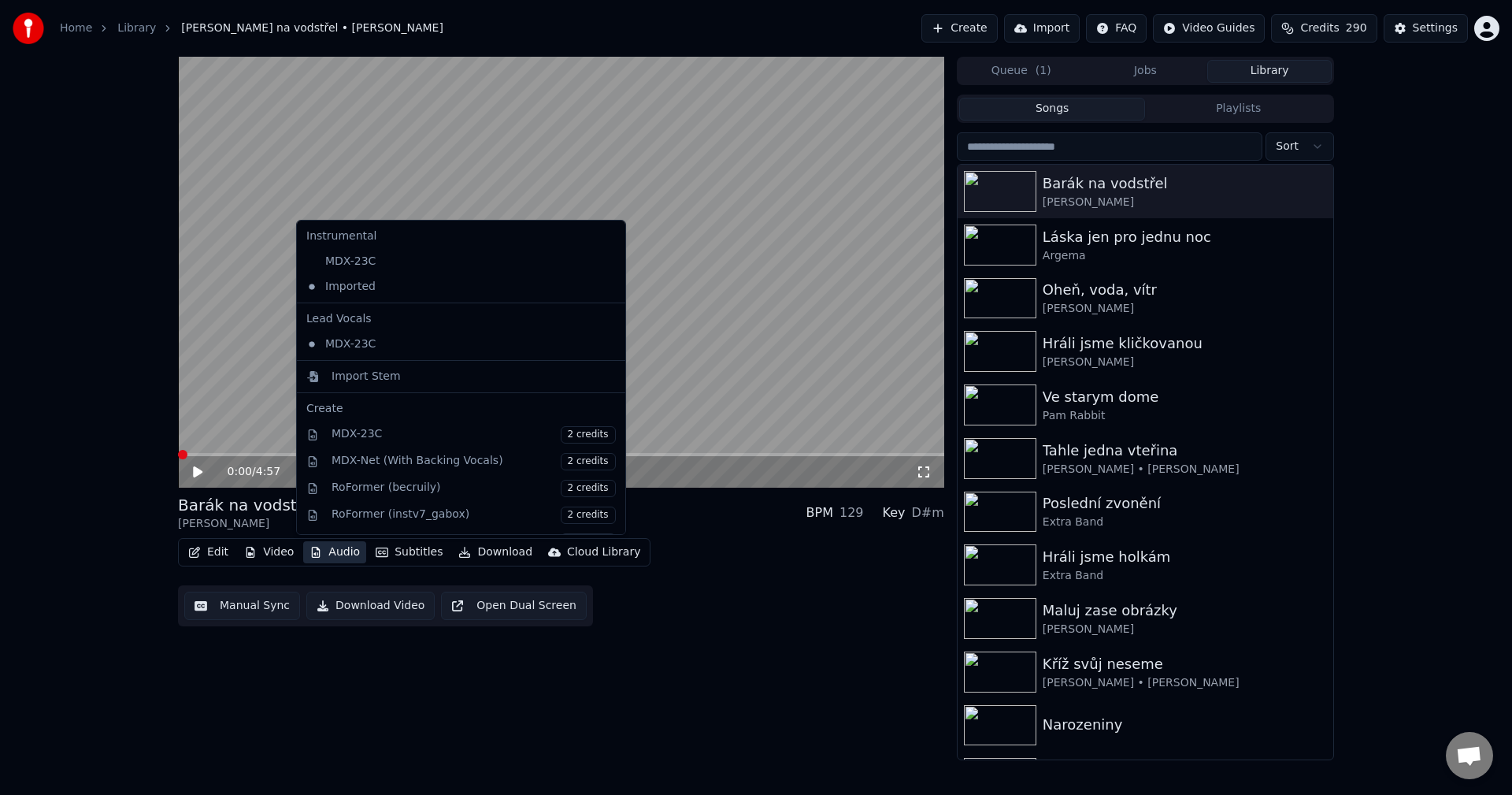
click at [338, 558] on button "Audio" at bounding box center [335, 552] width 63 height 22
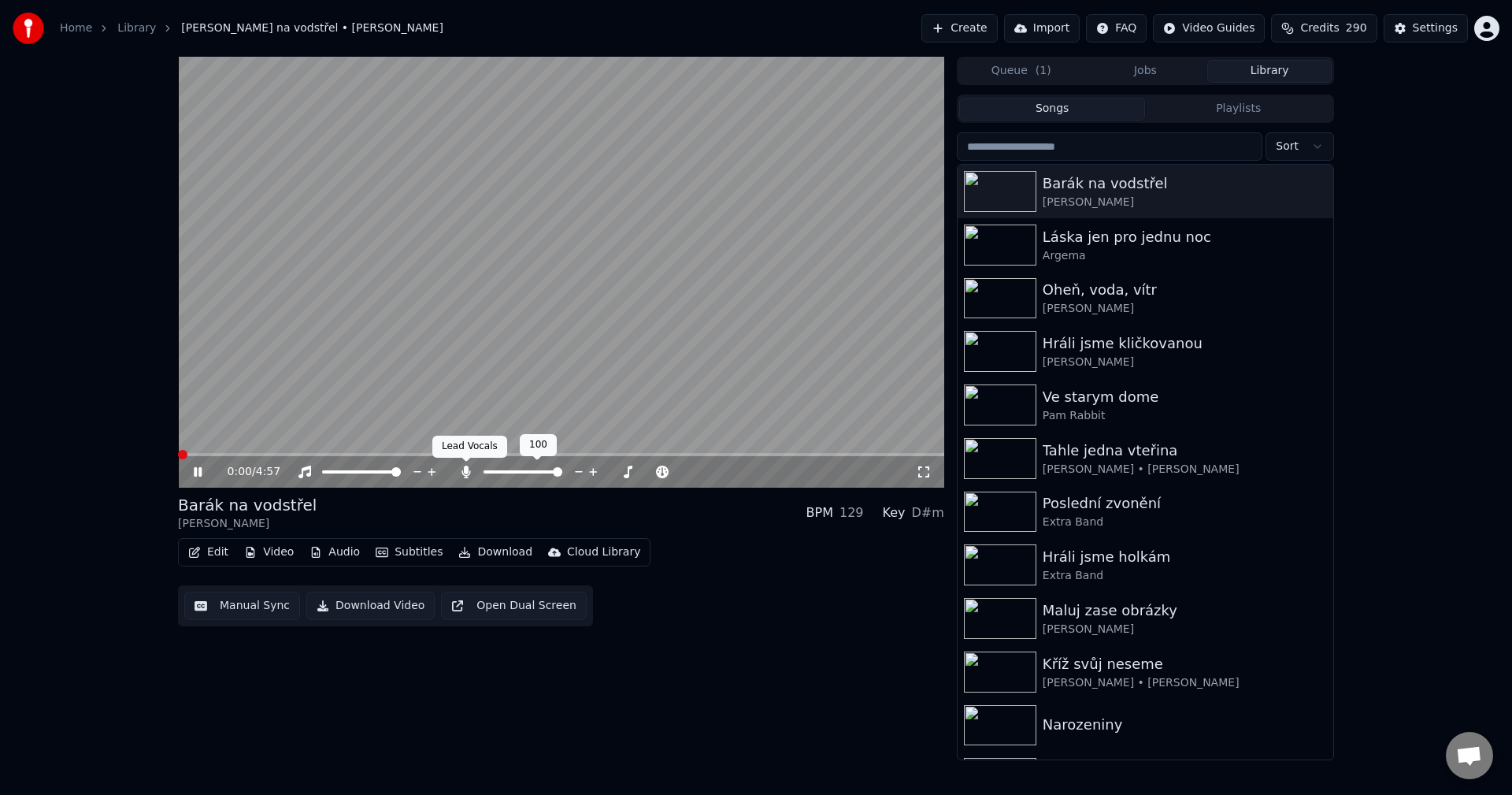
click at [463, 473] on icon at bounding box center [465, 472] width 8 height 13
click at [195, 474] on icon at bounding box center [198, 472] width 8 height 9
click at [475, 557] on button "Download" at bounding box center [496, 552] width 86 height 22
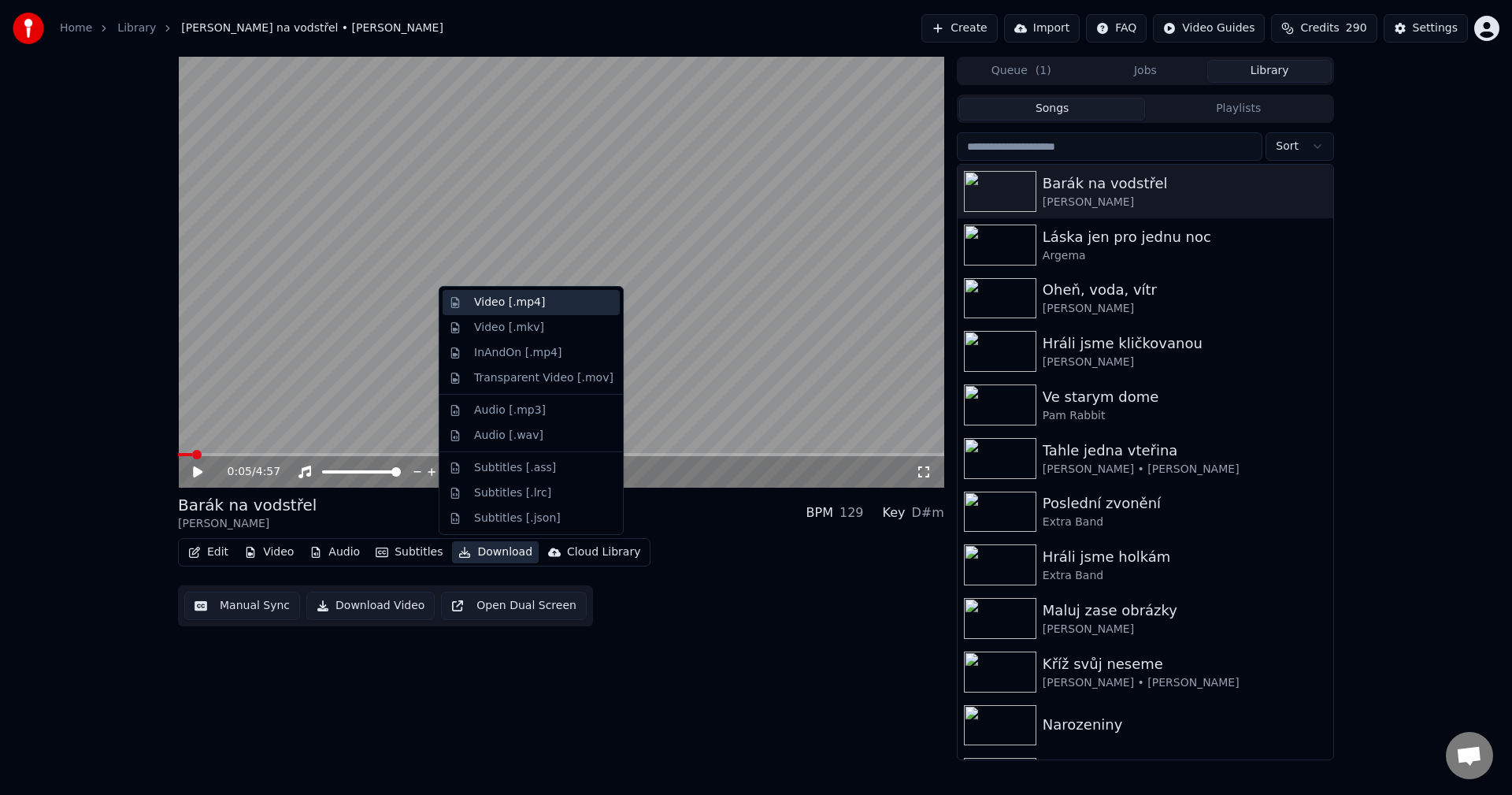
click at [519, 310] on div "Video [.mp4]" at bounding box center [531, 302] width 178 height 25
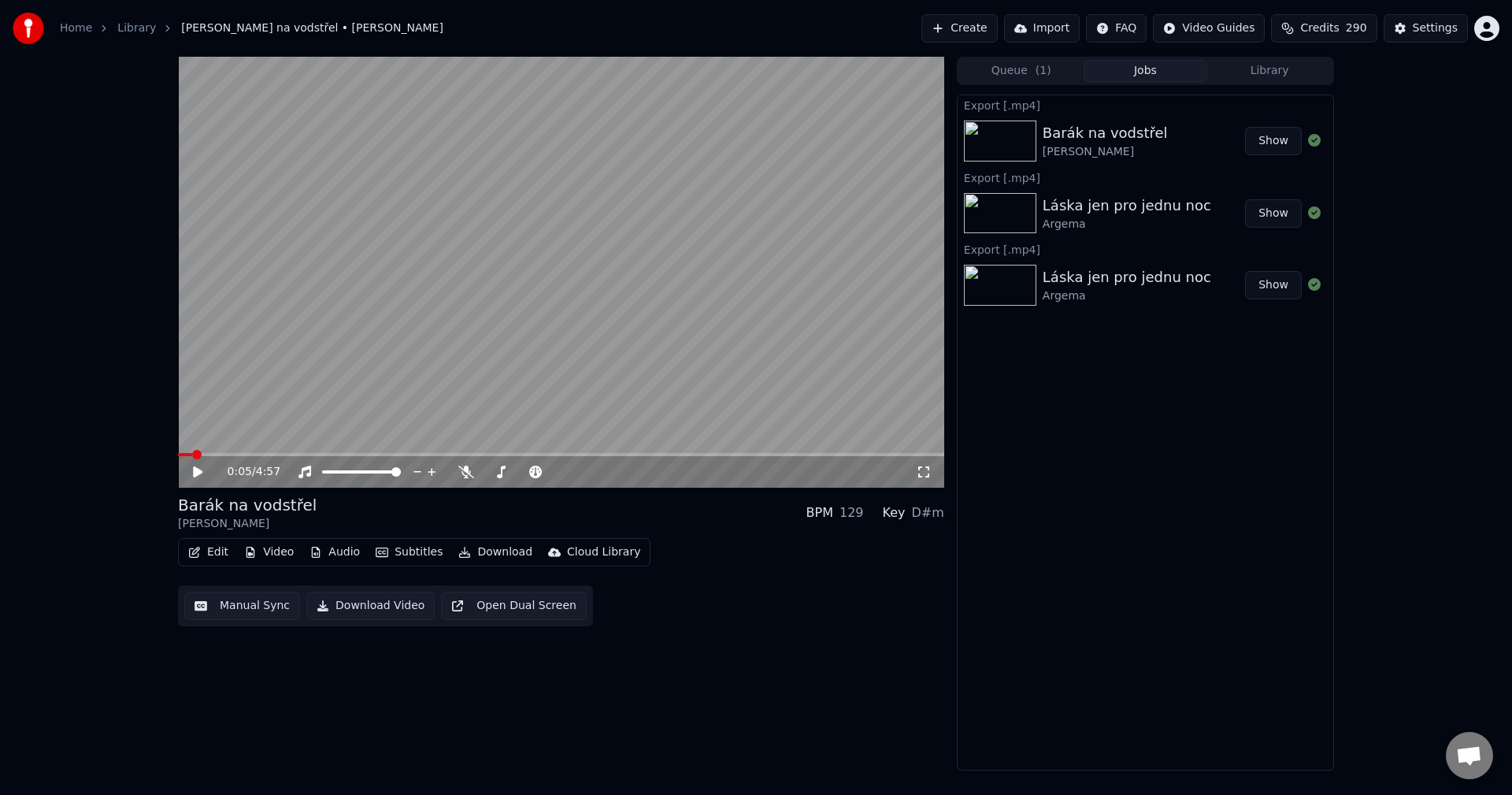
click at [282, 550] on button "Video" at bounding box center [269, 552] width 63 height 22
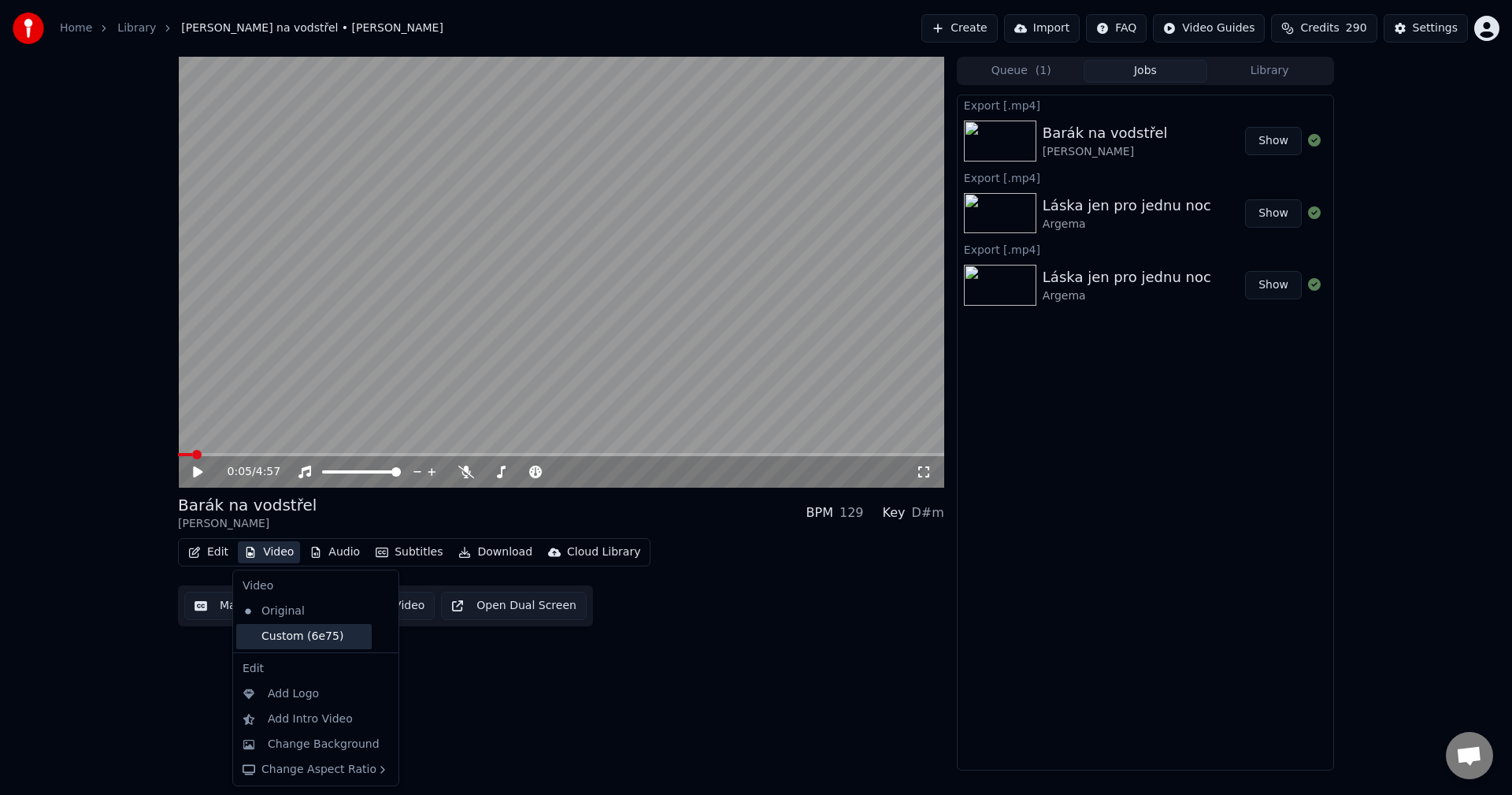
click at [288, 634] on div "Custom (6e75)" at bounding box center [304, 636] width 135 height 25
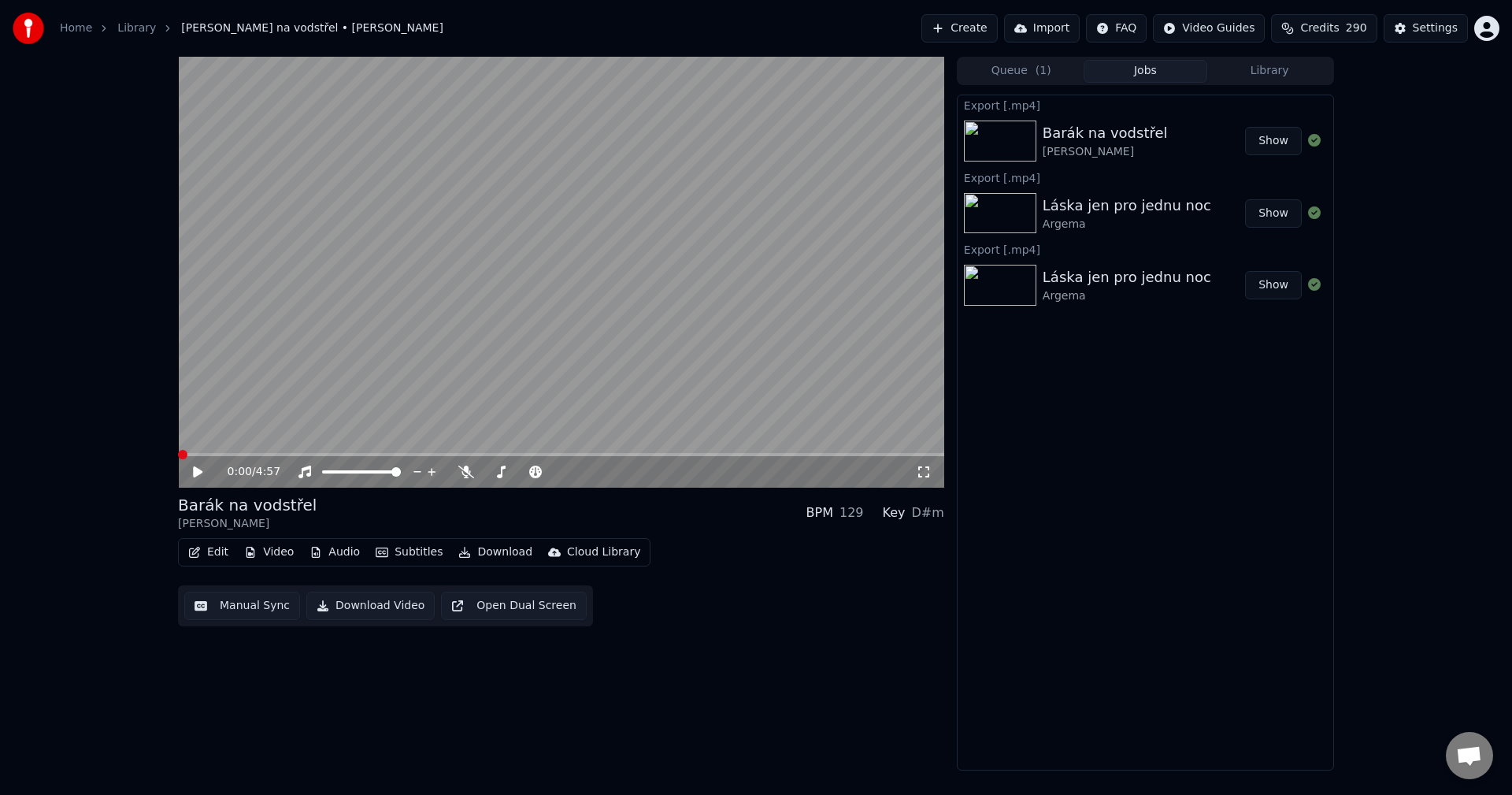
click at [329, 564] on div "Edit Video Audio Subtitles Download Cloud Library" at bounding box center [415, 552] width 473 height 29
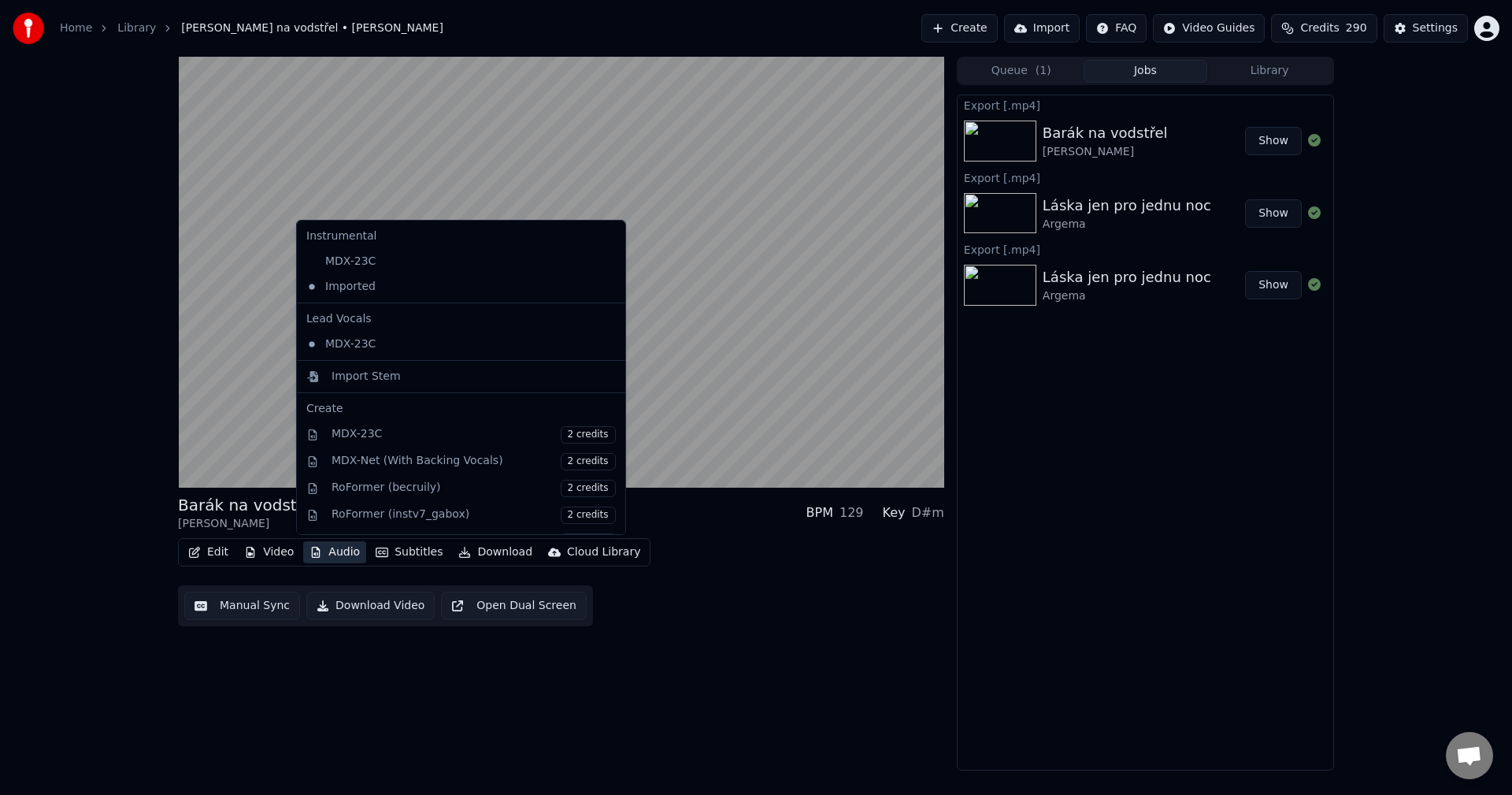
click at [335, 555] on button "Audio" at bounding box center [335, 552] width 63 height 22
click at [357, 263] on div "MDX-23C" at bounding box center [449, 261] width 299 height 25
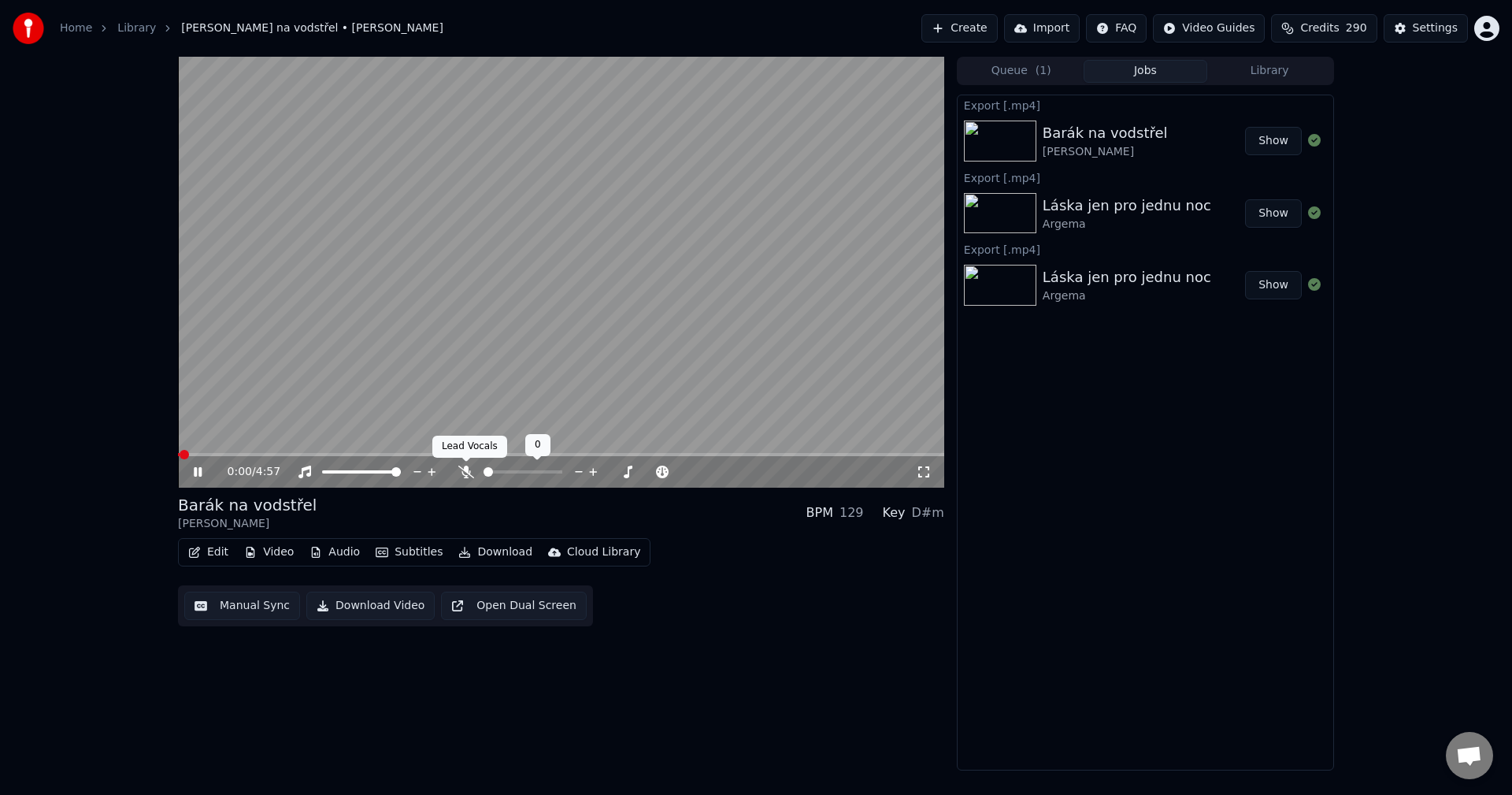
click at [465, 472] on icon at bounding box center [465, 472] width 16 height 13
click at [195, 470] on icon at bounding box center [198, 472] width 8 height 9
click at [480, 555] on button "Download" at bounding box center [496, 552] width 86 height 22
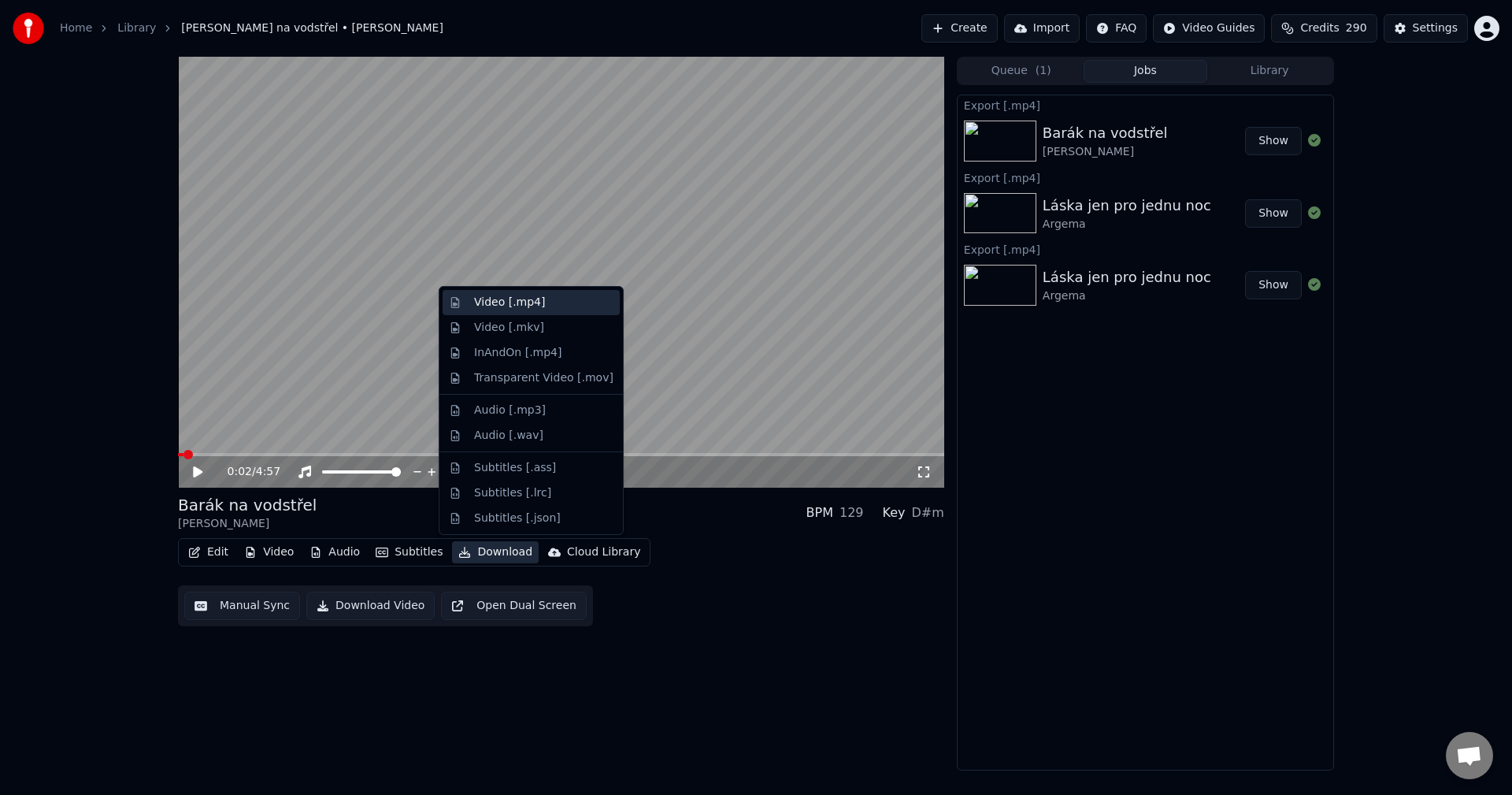
click at [520, 309] on div "Video [.mp4]" at bounding box center [510, 302] width 71 height 16
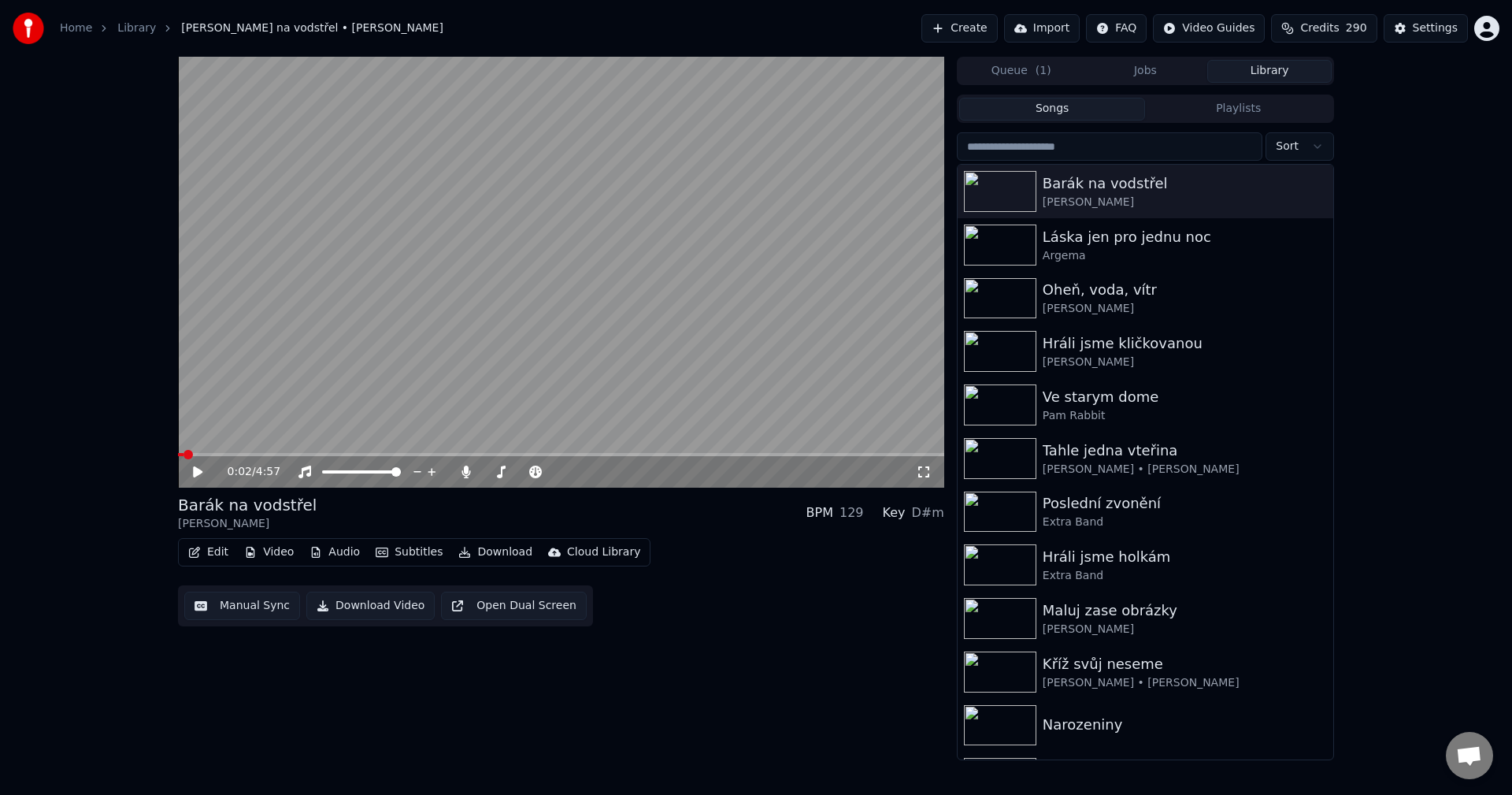
click at [1280, 75] on button "Library" at bounding box center [1269, 71] width 124 height 23
click at [1339, 23] on span "Credits" at bounding box center [1320, 28] width 39 height 16
